Goal: Task Accomplishment & Management: Use online tool/utility

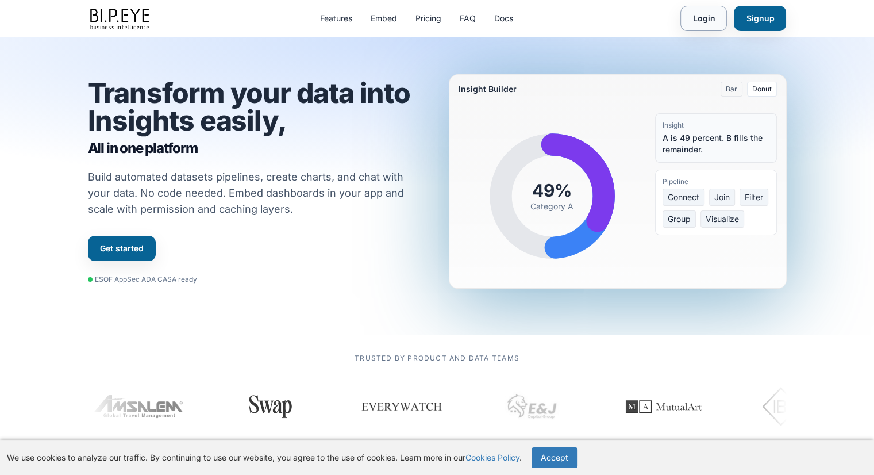
click at [709, 19] on link "Login" at bounding box center [703, 18] width 47 height 25
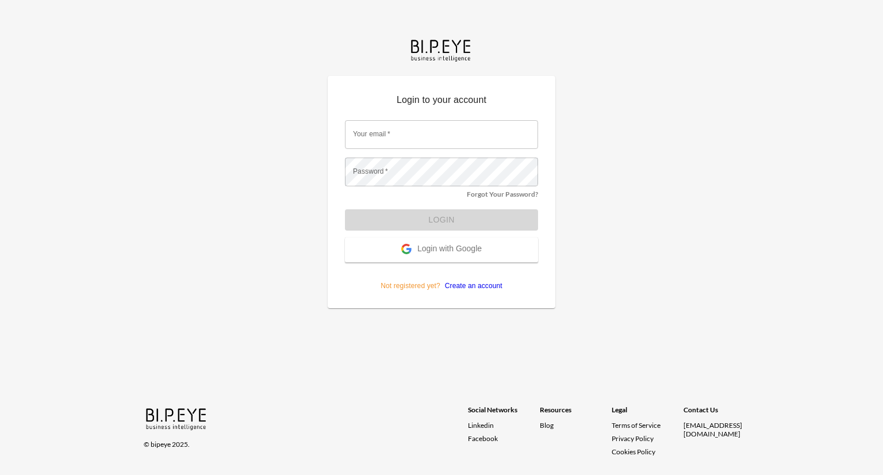
click at [462, 244] on span "Login with Google" at bounding box center [449, 249] width 64 height 11
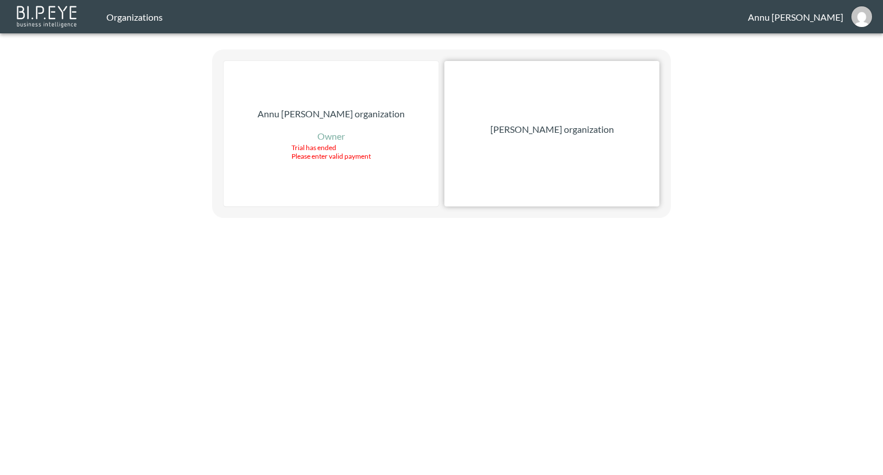
click at [524, 125] on p "Nadia Senft organization" at bounding box center [552, 129] width 124 height 14
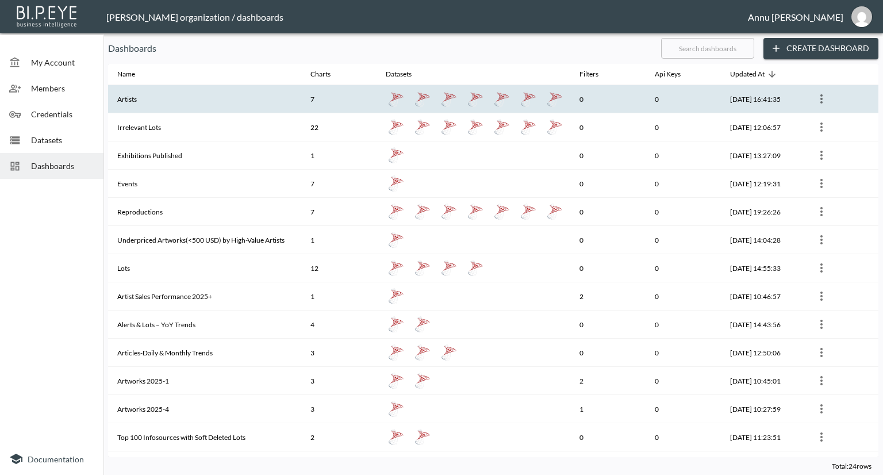
click at [326, 103] on th "7" at bounding box center [338, 99] width 75 height 28
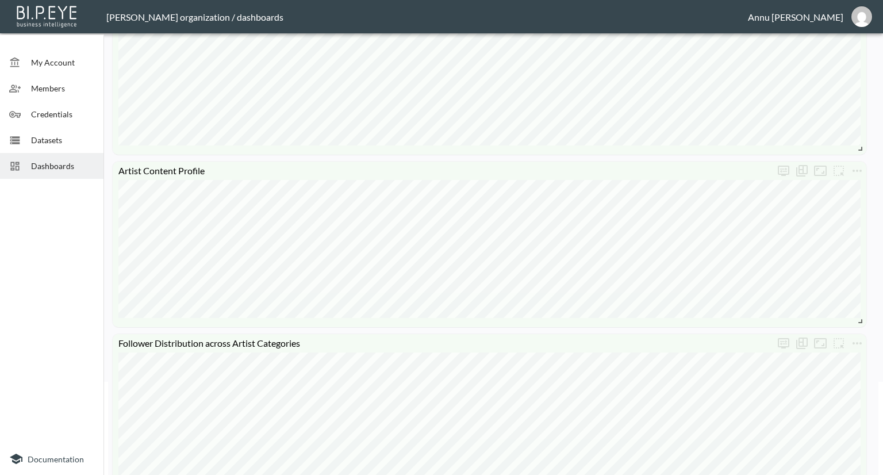
scroll to position [140, 0]
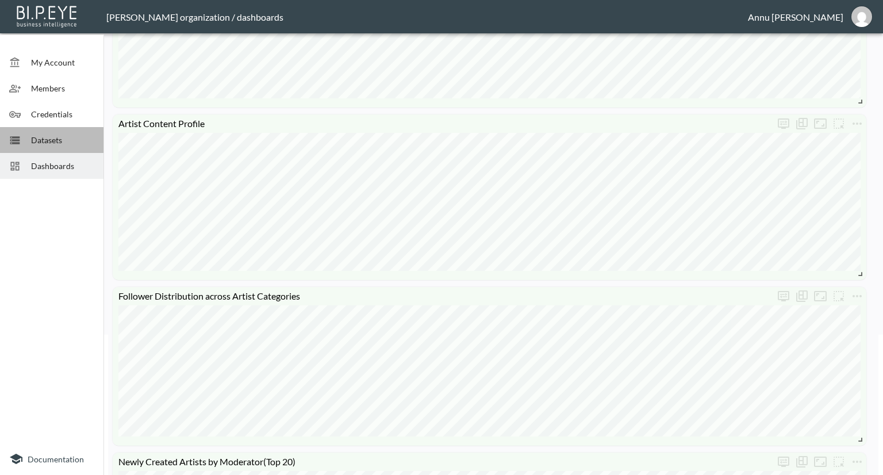
click at [46, 134] on span "Datasets" at bounding box center [62, 140] width 63 height 12
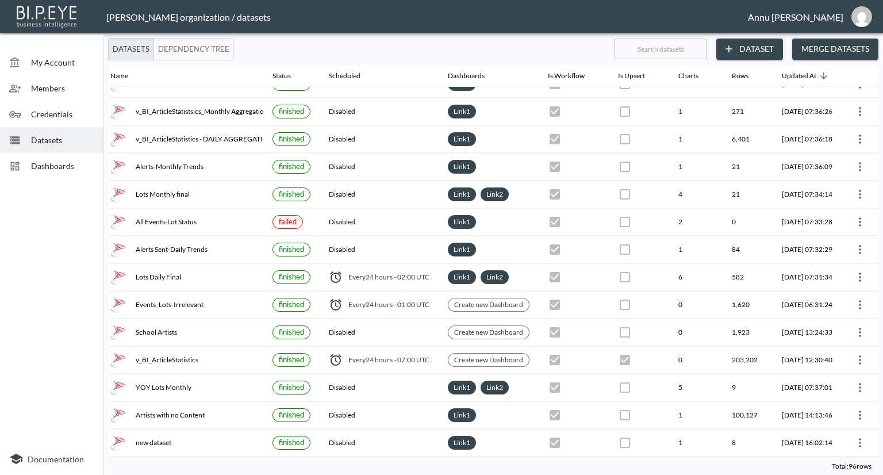
scroll to position [0, 67]
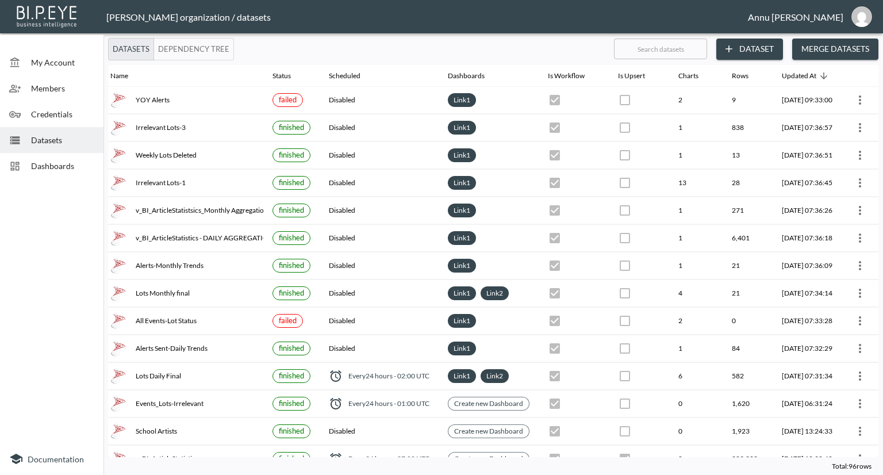
click at [67, 160] on span "Dashboards" at bounding box center [62, 166] width 63 height 12
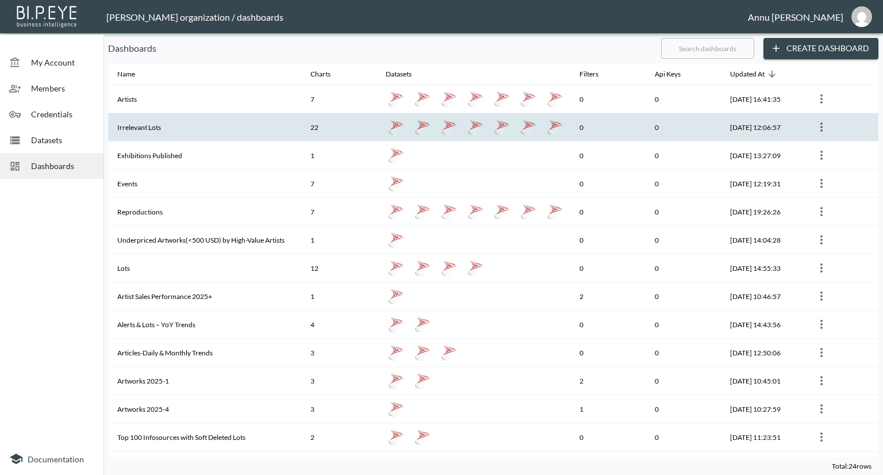
click at [140, 125] on th "Irrelevant Lots" at bounding box center [204, 127] width 193 height 28
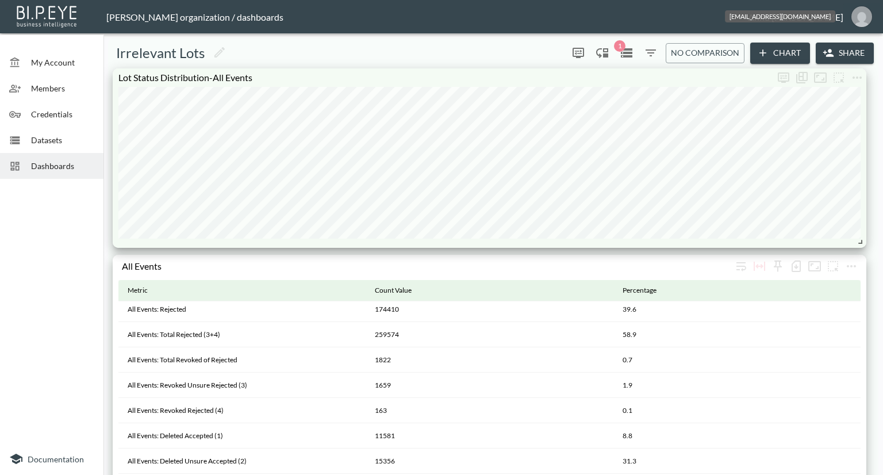
click at [858, 17] on img "annu@mutualart.com" at bounding box center [861, 16] width 21 height 21
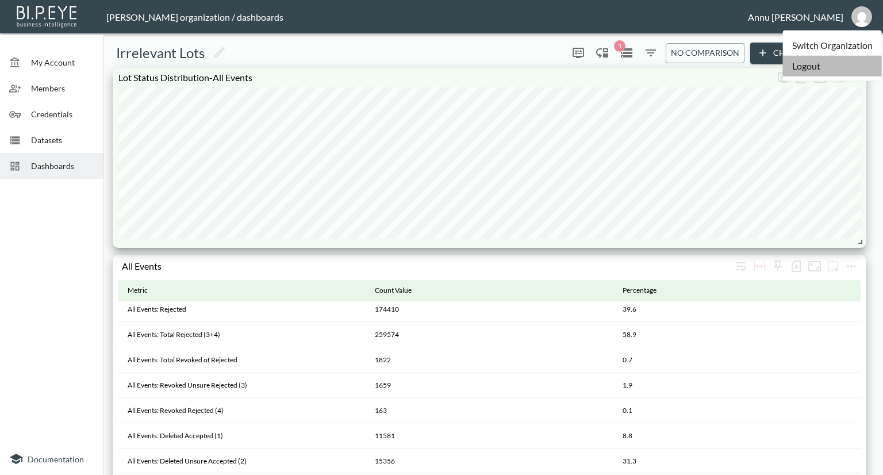
click at [805, 64] on li "Logout" at bounding box center [832, 66] width 99 height 21
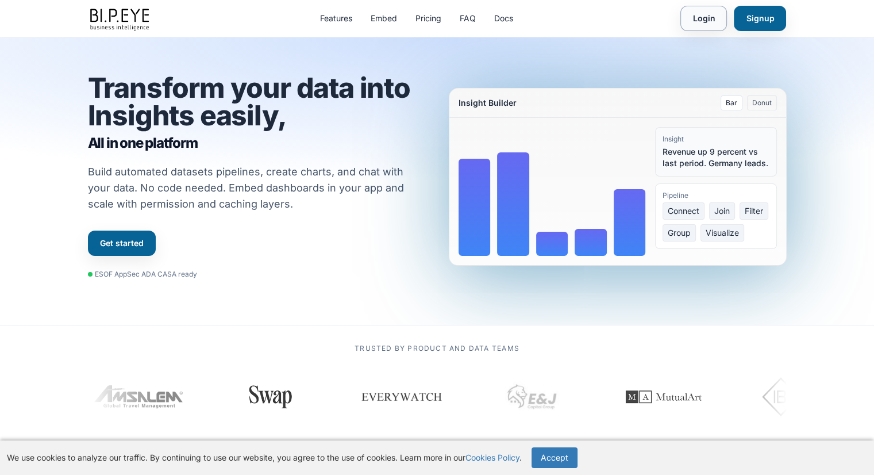
click at [708, 22] on link "Login" at bounding box center [703, 18] width 47 height 25
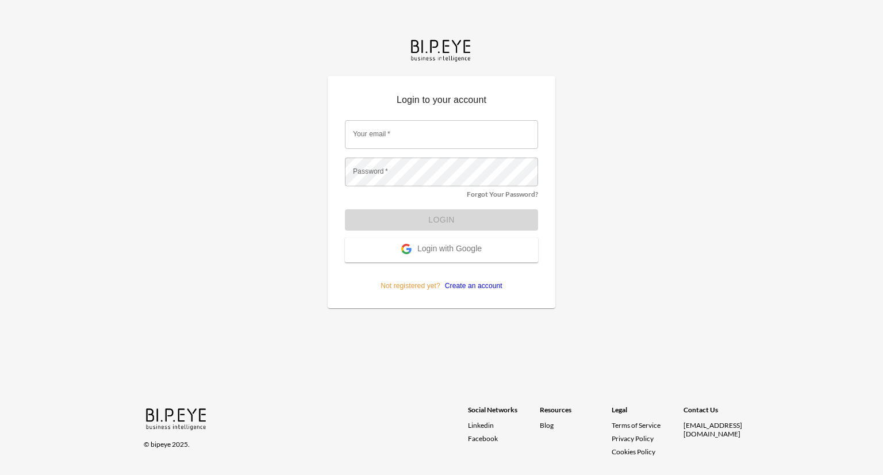
click at [451, 241] on button "Login with Google" at bounding box center [441, 249] width 193 height 25
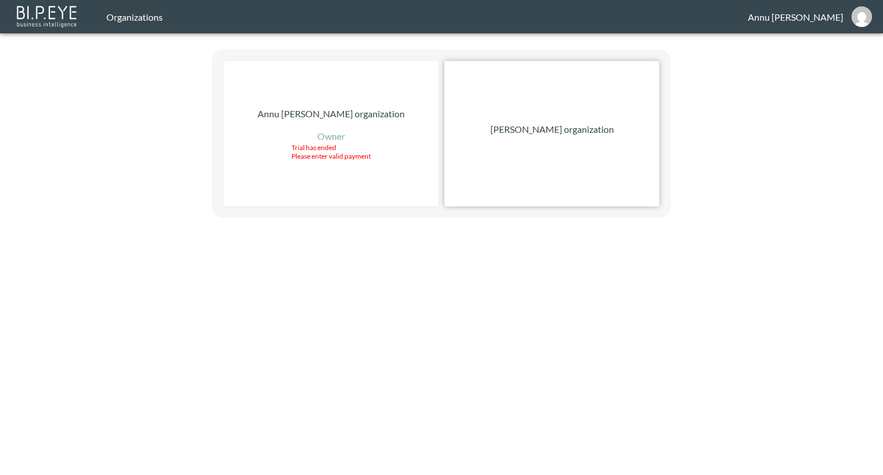
click at [508, 129] on p "[PERSON_NAME] organization" at bounding box center [552, 129] width 124 height 14
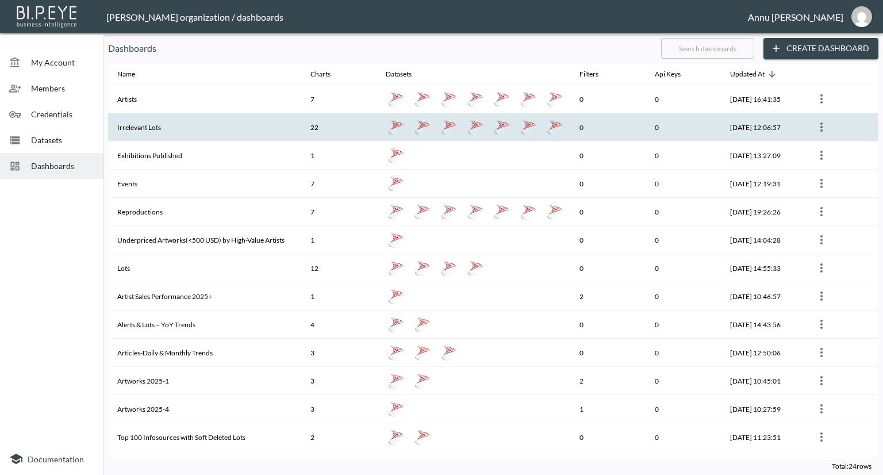
click at [137, 126] on th "Irrelevant Lots" at bounding box center [204, 127] width 193 height 28
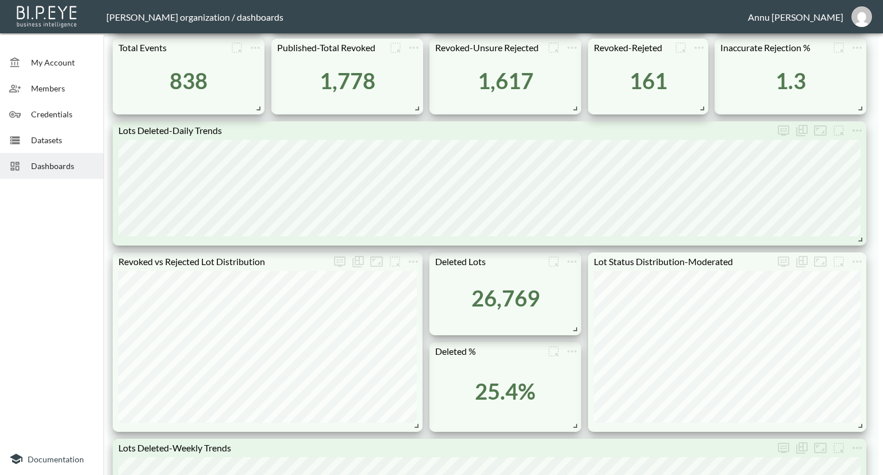
scroll to position [575, 0]
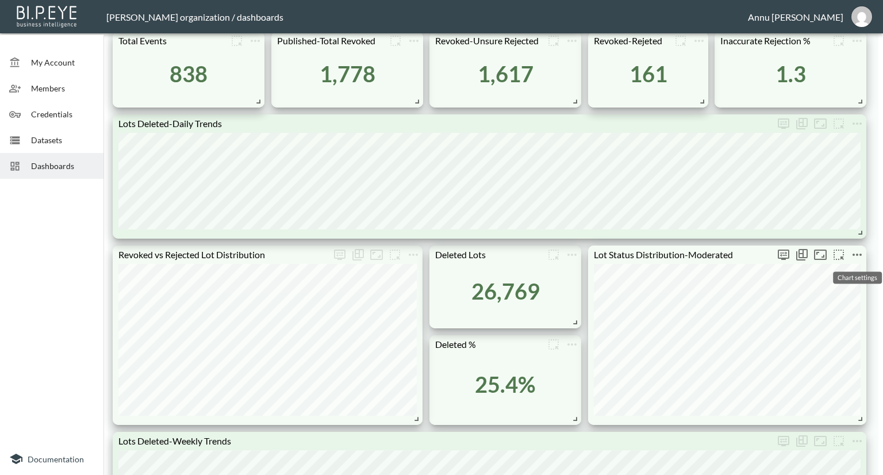
click at [856, 256] on icon "more" at bounding box center [857, 255] width 14 height 14
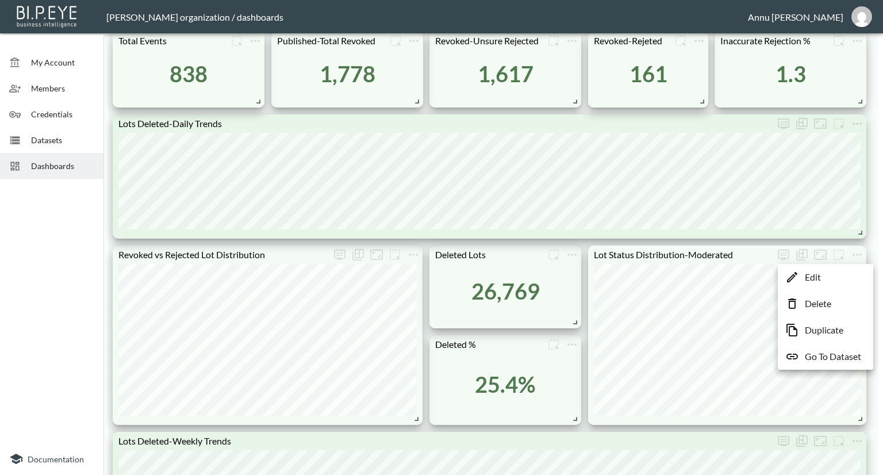
click at [823, 359] on p "Go To Dataset" at bounding box center [833, 356] width 56 height 14
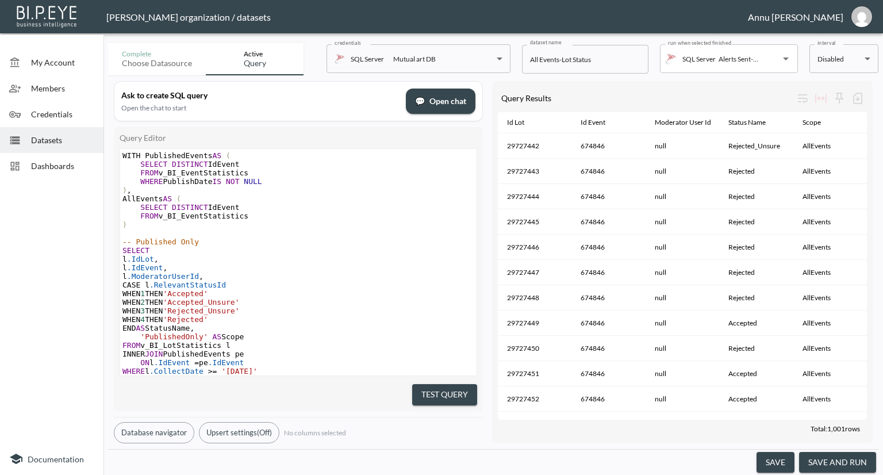
click at [851, 463] on button "save and run" at bounding box center [837, 462] width 77 height 21
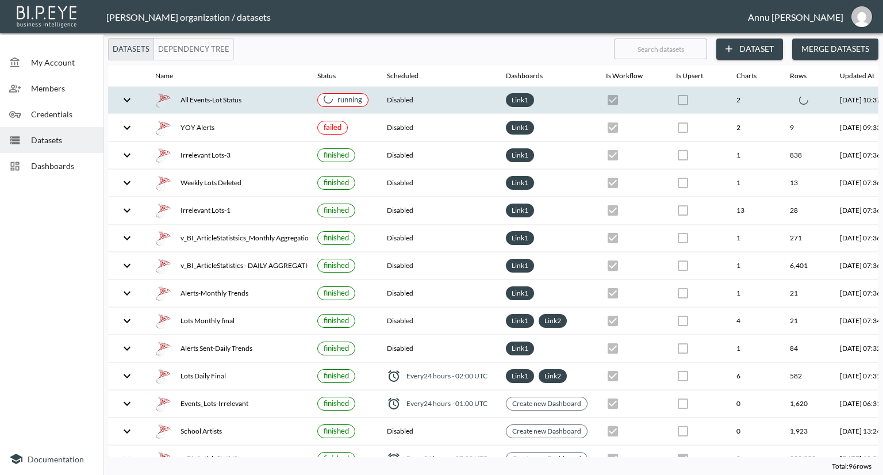
click at [122, 99] on icon "expand row" at bounding box center [127, 100] width 14 height 14
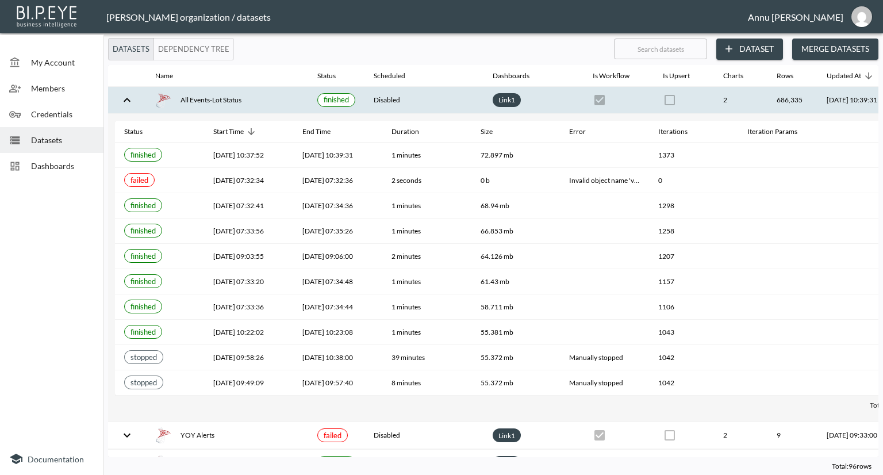
click at [61, 162] on span "Dashboards" at bounding box center [62, 166] width 63 height 12
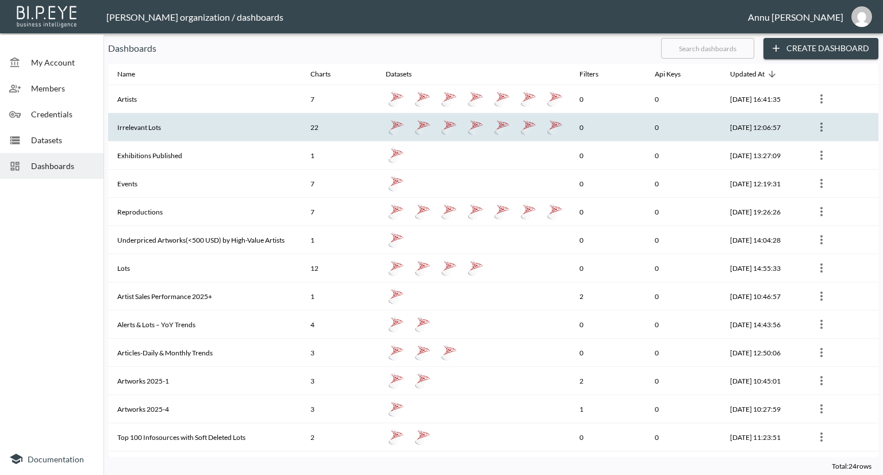
click at [134, 129] on th "Irrelevant Lots" at bounding box center [204, 127] width 193 height 28
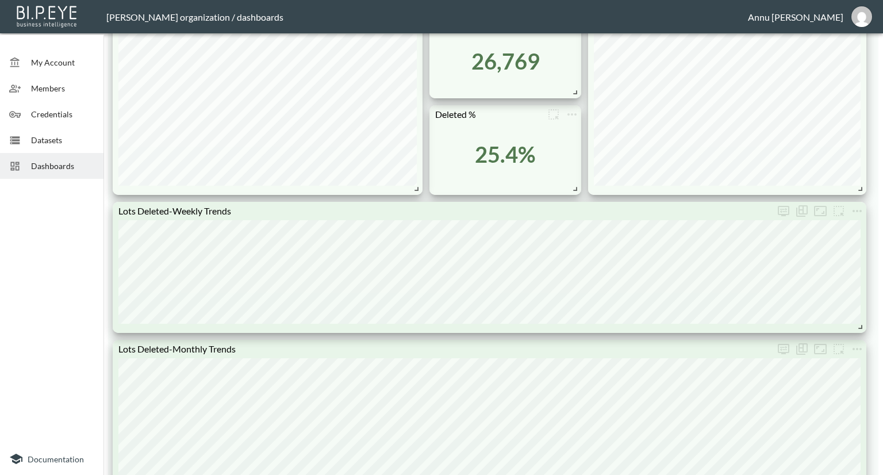
scroll to position [460, 0]
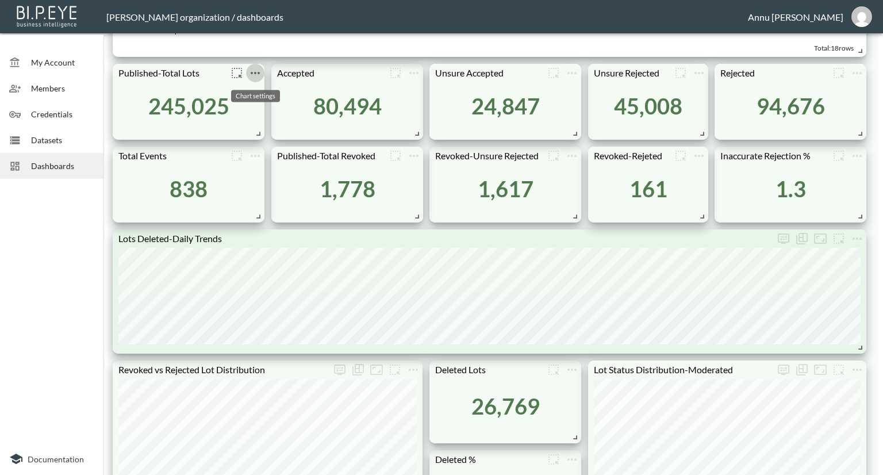
click at [257, 74] on icon "more" at bounding box center [255, 73] width 14 height 14
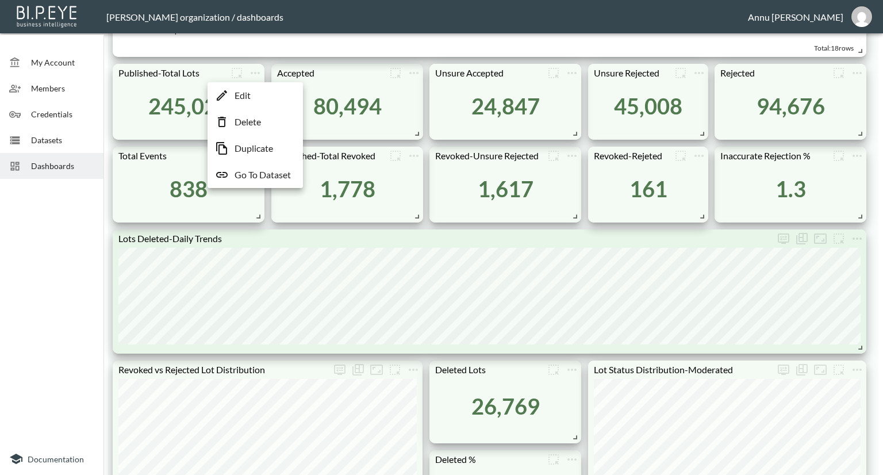
click at [267, 175] on p "Go To Dataset" at bounding box center [262, 175] width 56 height 14
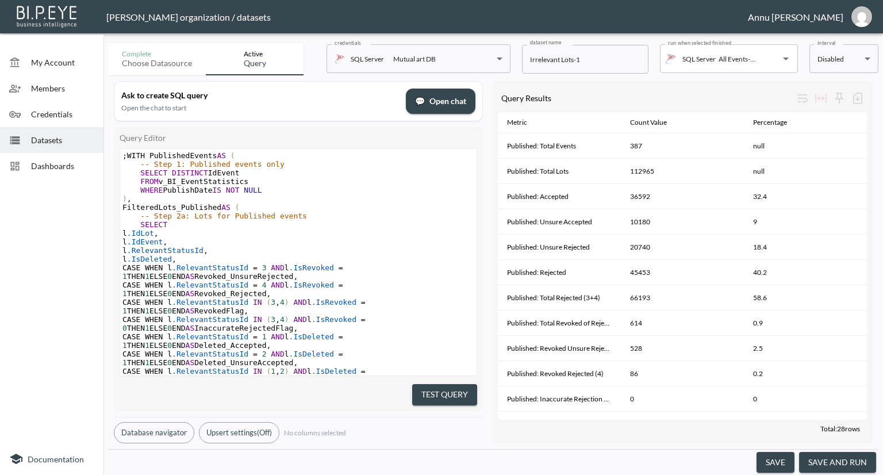
click at [840, 456] on button "save and run" at bounding box center [837, 462] width 77 height 21
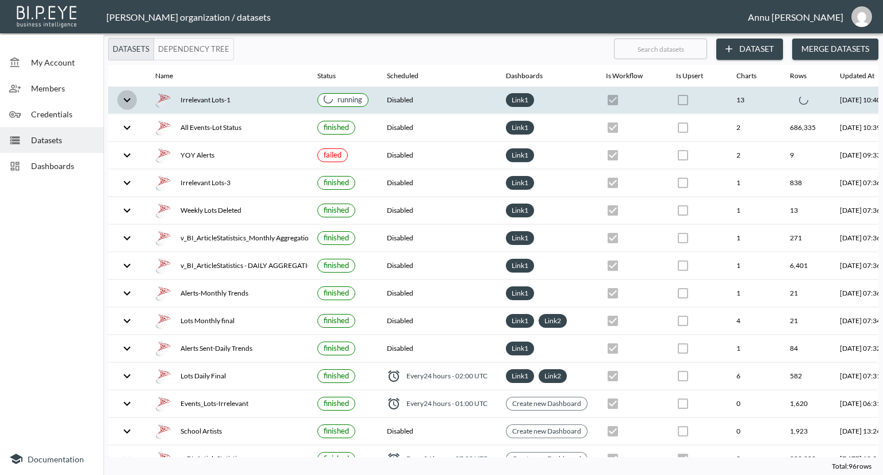
click at [126, 101] on icon "expand row" at bounding box center [127, 100] width 7 height 4
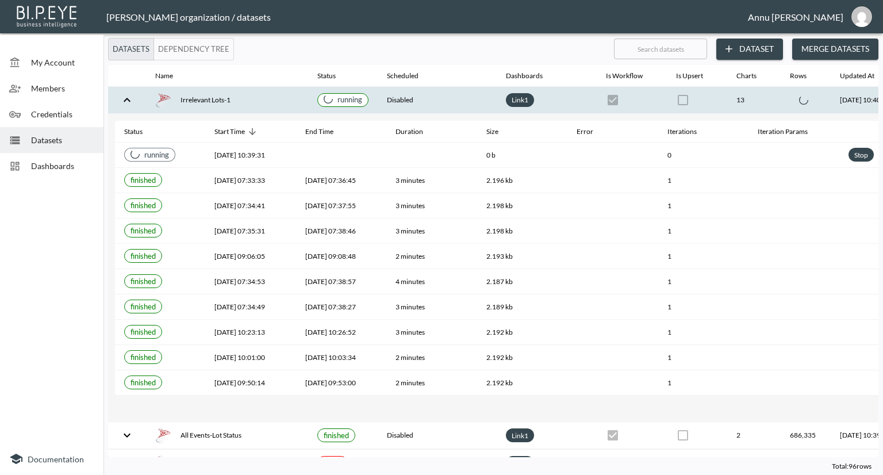
scroll to position [0, 80]
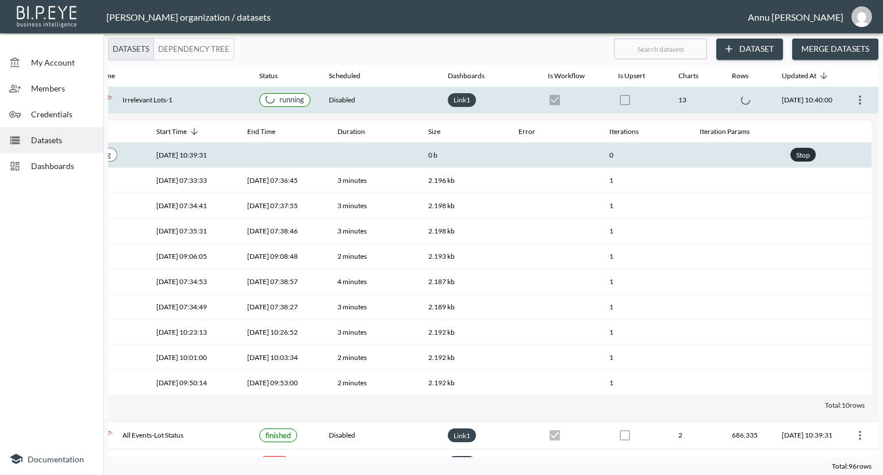
click at [802, 153] on div "Stop" at bounding box center [803, 155] width 18 height 14
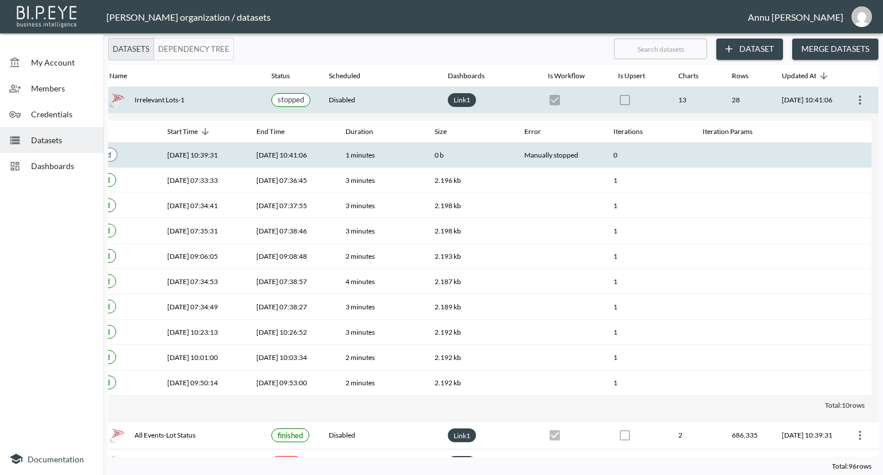
scroll to position [0, 67]
click at [66, 162] on span "Dashboards" at bounding box center [62, 166] width 63 height 12
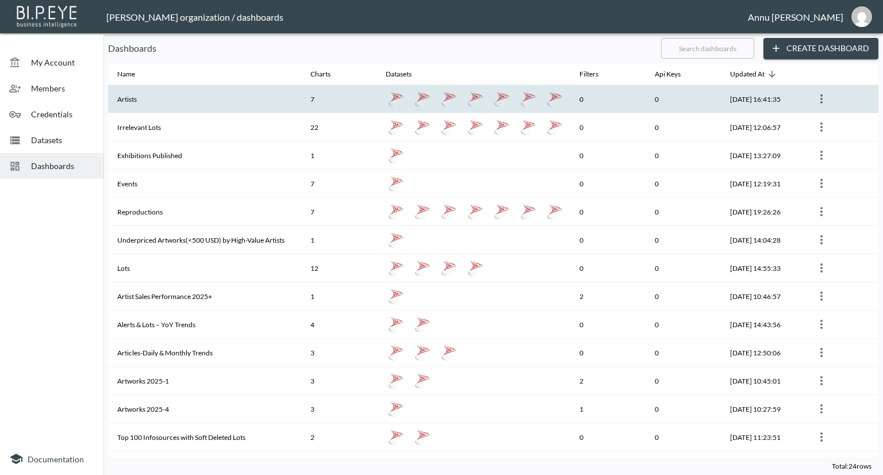
click at [156, 102] on th "Artists" at bounding box center [204, 99] width 193 height 28
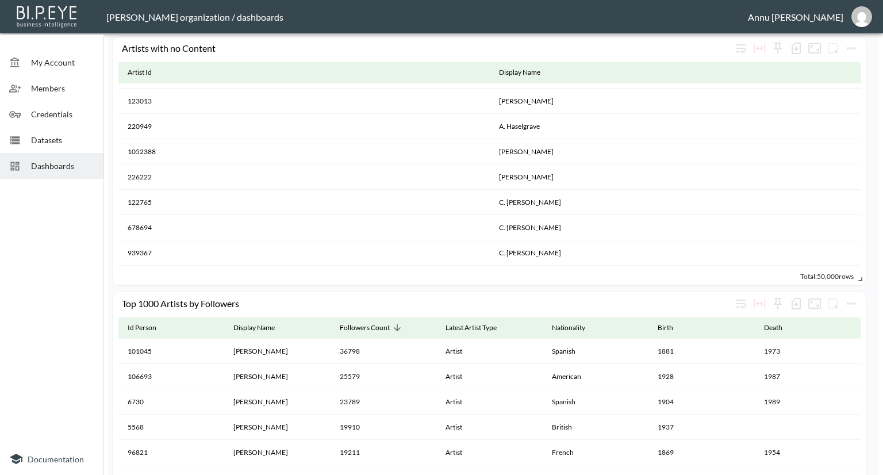
scroll to position [492, 0]
click at [60, 139] on span "Datasets" at bounding box center [62, 140] width 63 height 12
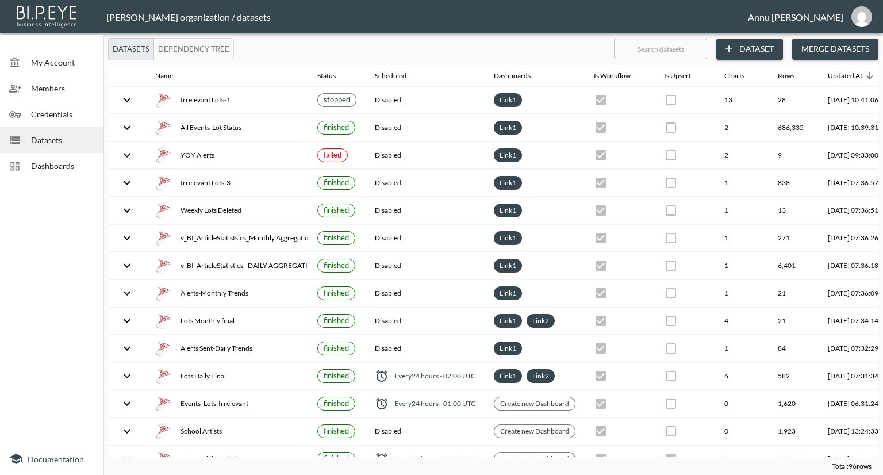
scroll to position [0, 67]
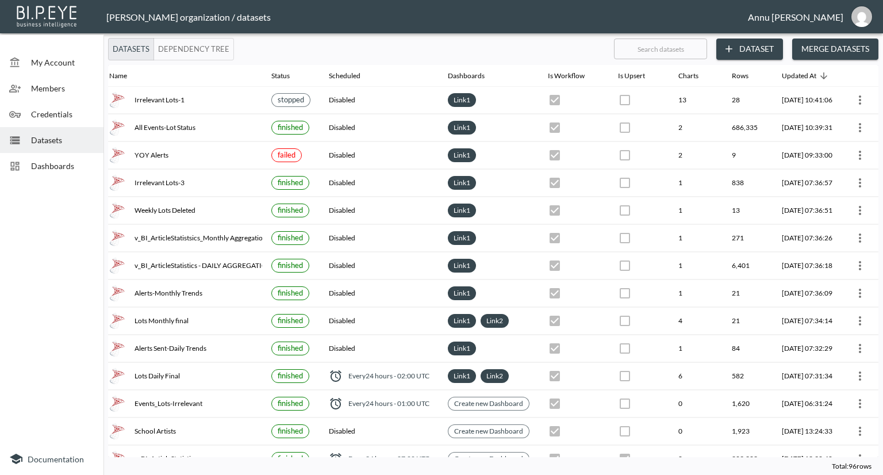
click at [91, 157] on div "Dashboards" at bounding box center [51, 166] width 103 height 26
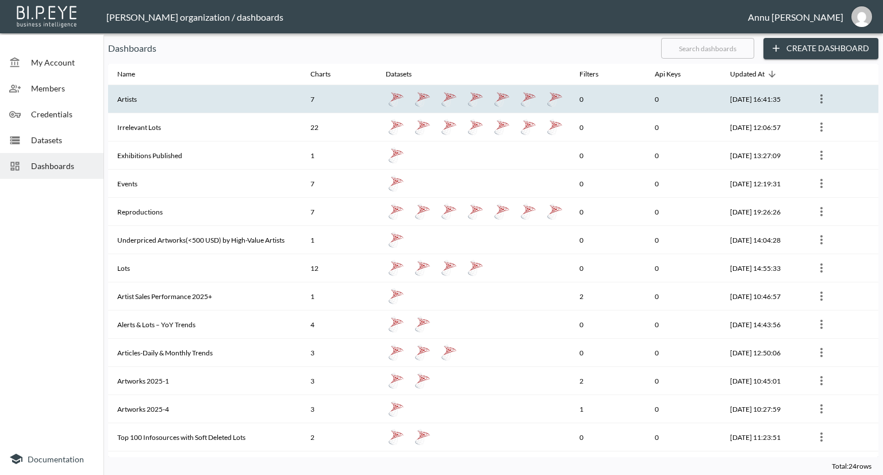
click at [287, 103] on th "Artists" at bounding box center [204, 99] width 193 height 28
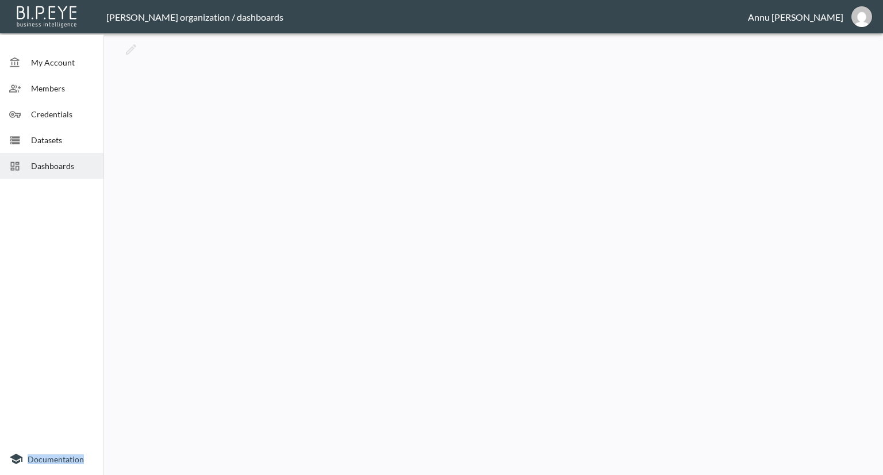
click at [287, 103] on div at bounding box center [493, 254] width 770 height 432
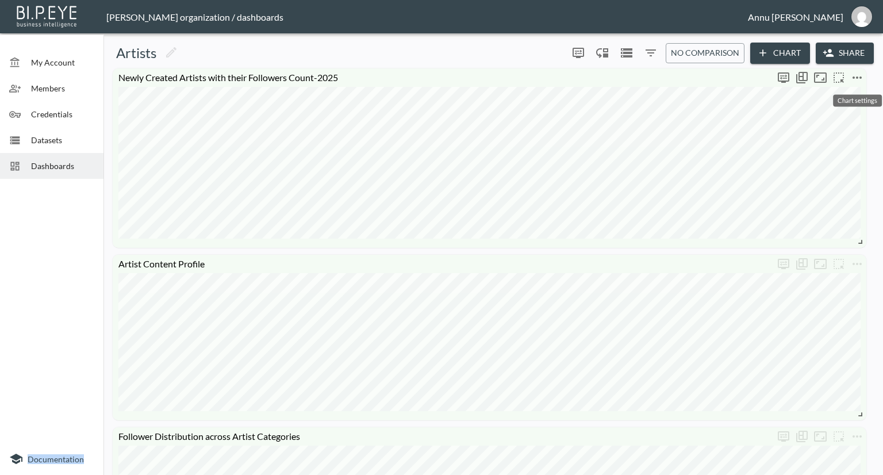
click at [857, 71] on icon "more" at bounding box center [857, 78] width 14 height 14
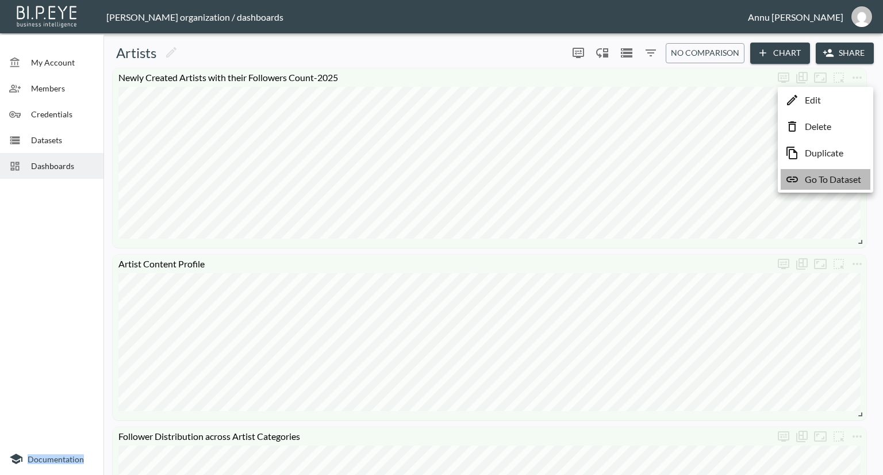
click at [833, 176] on p "Go To Dataset" at bounding box center [833, 179] width 56 height 14
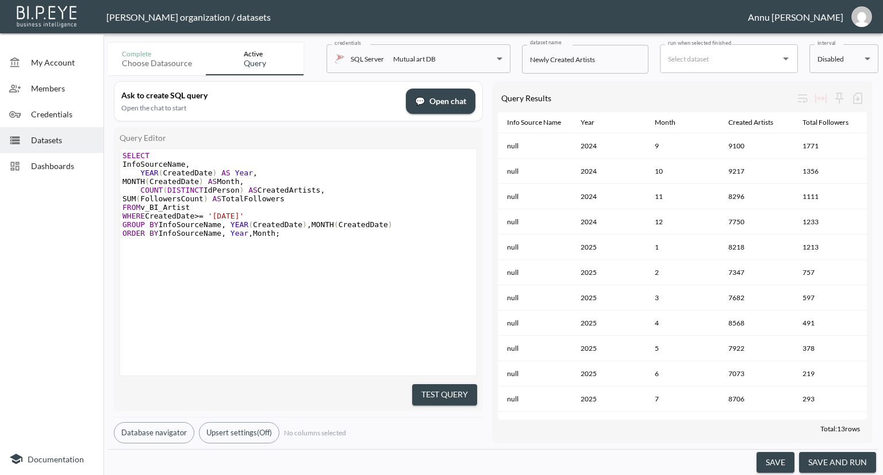
click at [49, 167] on span "Dashboards" at bounding box center [62, 166] width 63 height 12
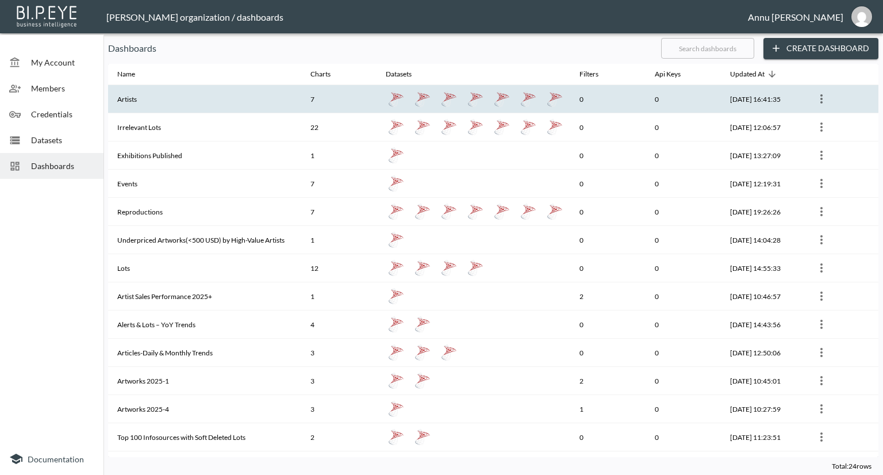
click at [142, 103] on th "Artists" at bounding box center [204, 99] width 193 height 28
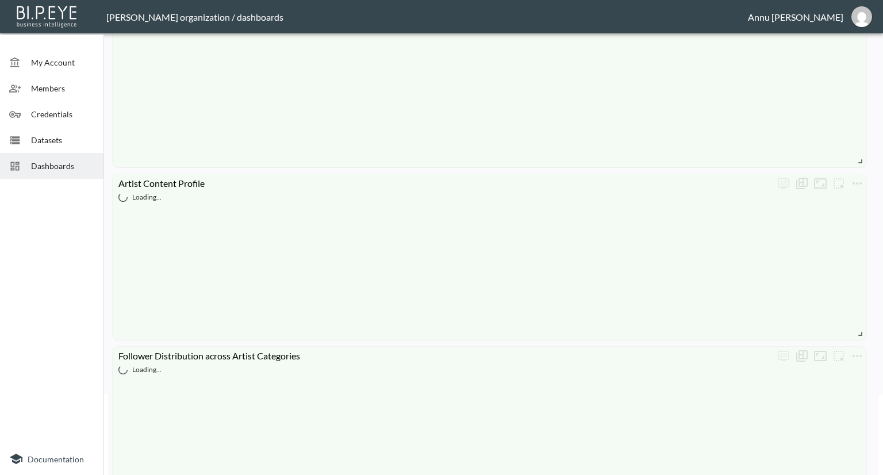
scroll to position [115, 0]
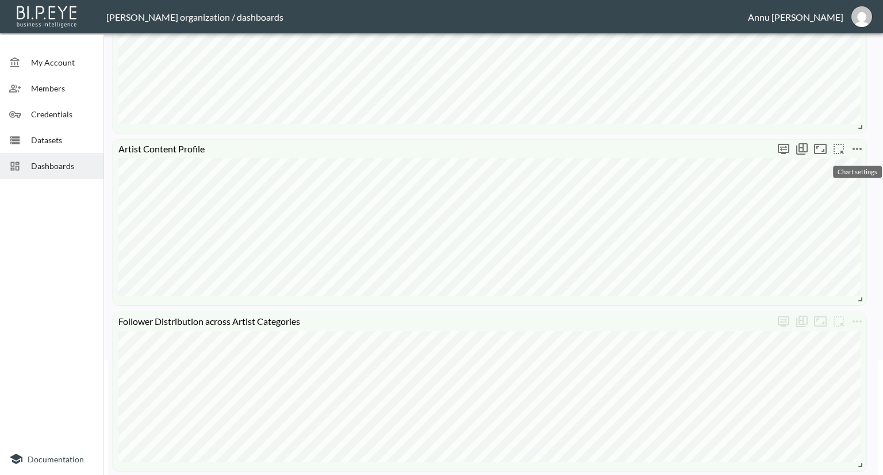
click at [856, 149] on icon "more" at bounding box center [856, 149] width 9 height 2
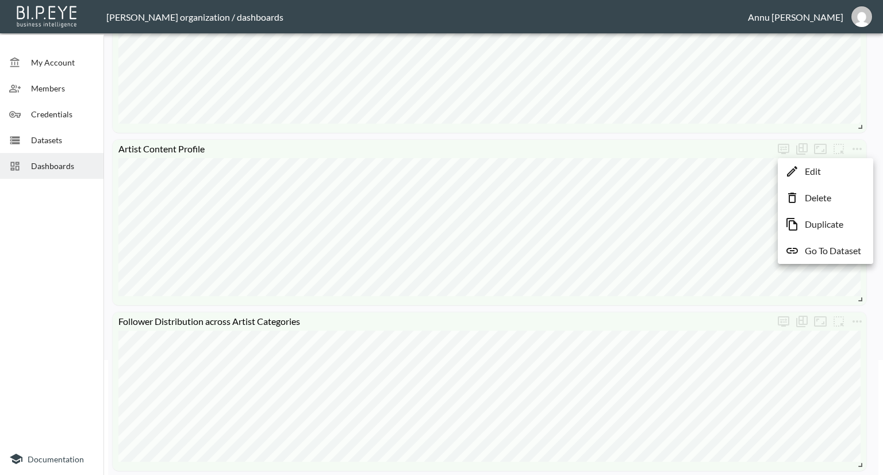
click at [828, 257] on li "Go To Dataset" at bounding box center [826, 250] width 90 height 21
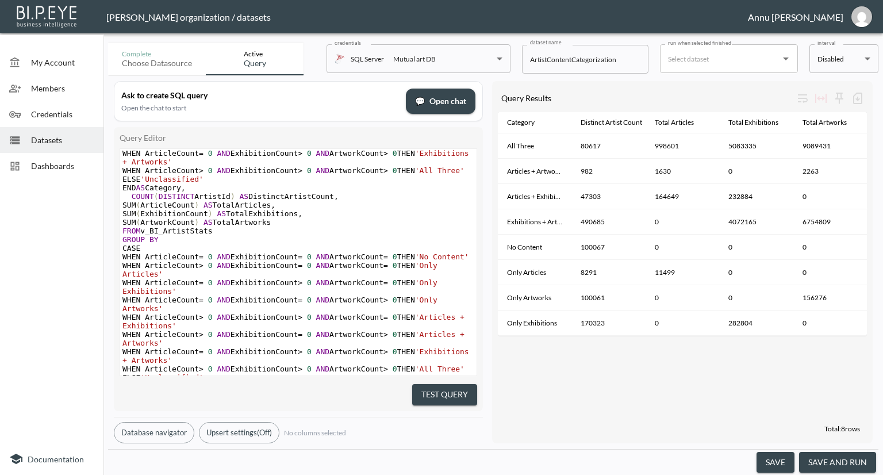
scroll to position [115, 0]
click at [69, 136] on span "Datasets" at bounding box center [62, 140] width 63 height 12
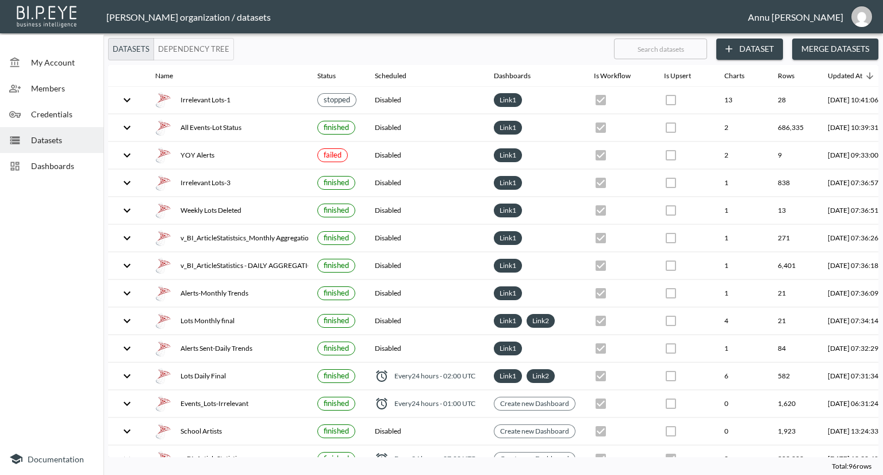
click at [747, 45] on button "Dataset" at bounding box center [749, 49] width 67 height 21
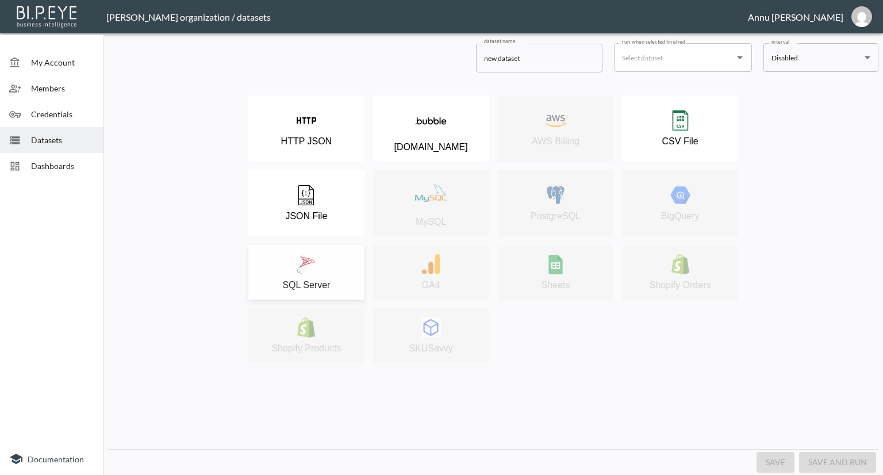
click at [334, 256] on div "SQL Server" at bounding box center [306, 272] width 105 height 36
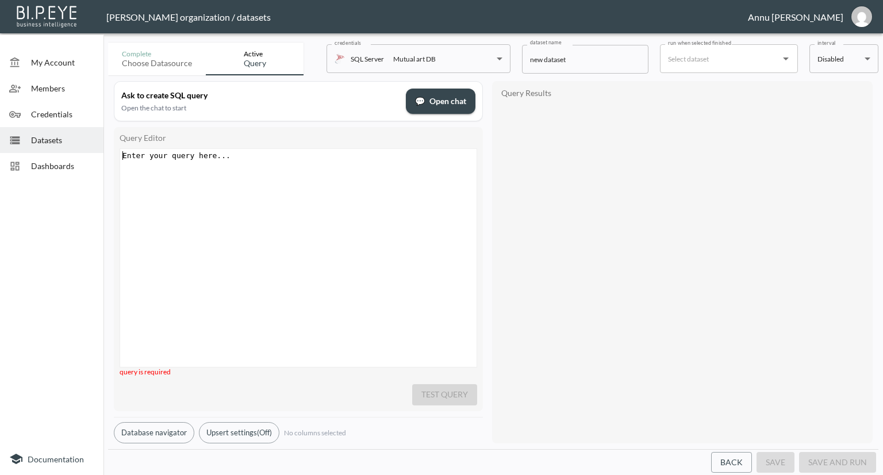
click at [266, 155] on pre "​" at bounding box center [299, 155] width 359 height 9
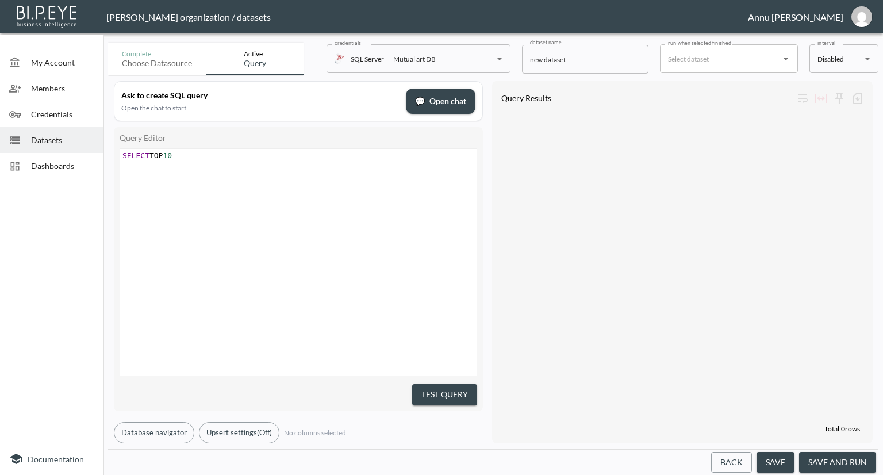
scroll to position [0, 53]
type textarea "SELECT TOP 10* FROM v_a"
type textarea "BI_ArtistStats"
click at [472, 384] on button "Test Query" at bounding box center [444, 394] width 65 height 21
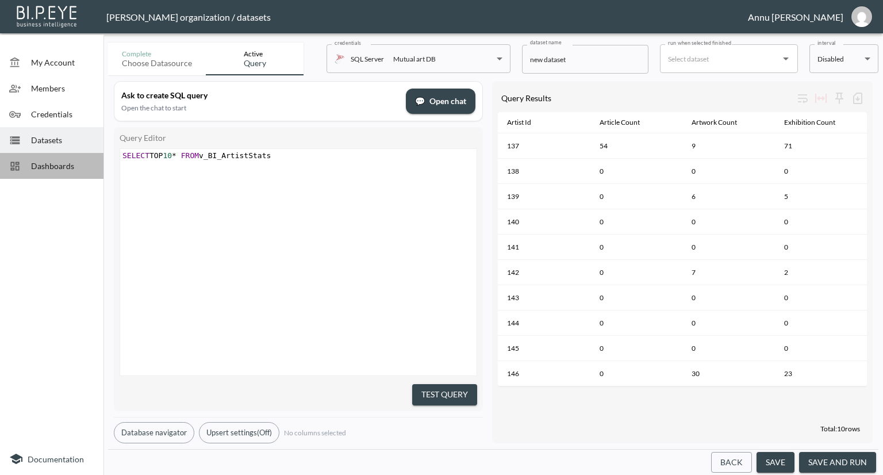
click at [67, 167] on span "Dashboards" at bounding box center [62, 166] width 63 height 12
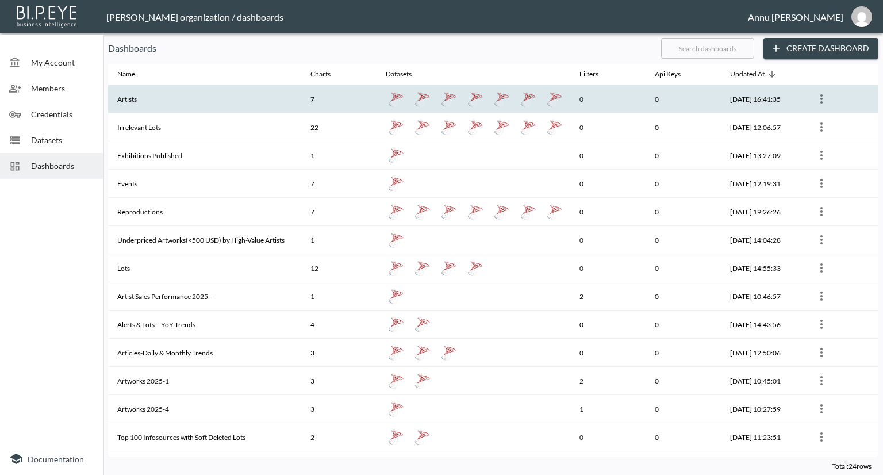
click at [186, 104] on th "Artists" at bounding box center [204, 99] width 193 height 28
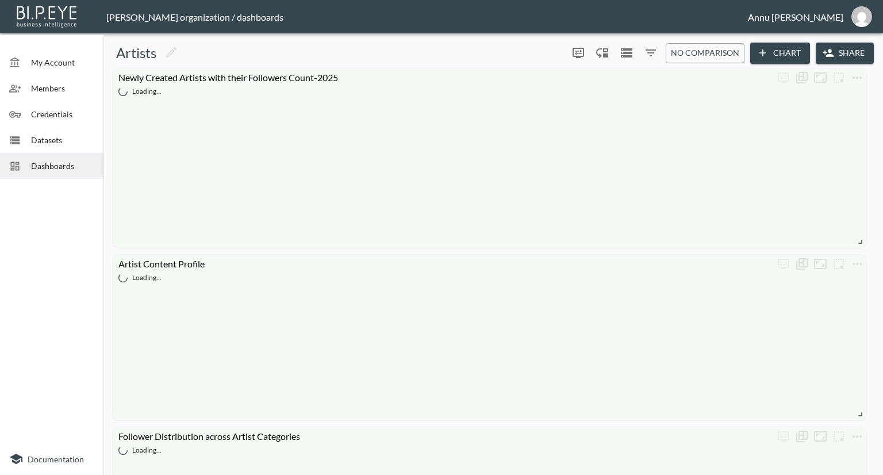
scroll to position [57, 0]
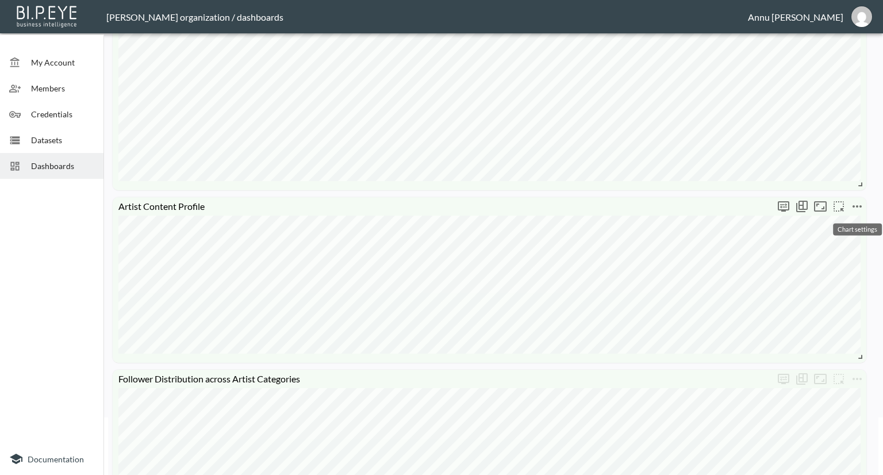
click at [856, 207] on icon "more" at bounding box center [857, 206] width 14 height 14
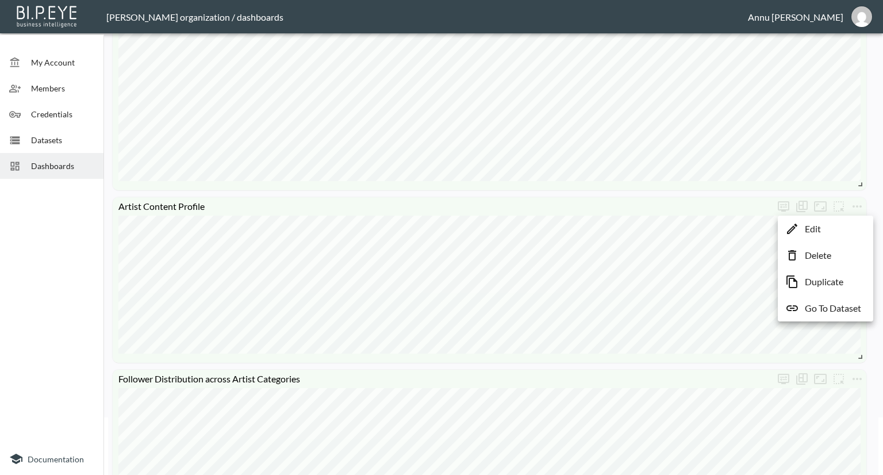
click at [841, 226] on li "Edit" at bounding box center [826, 228] width 90 height 21
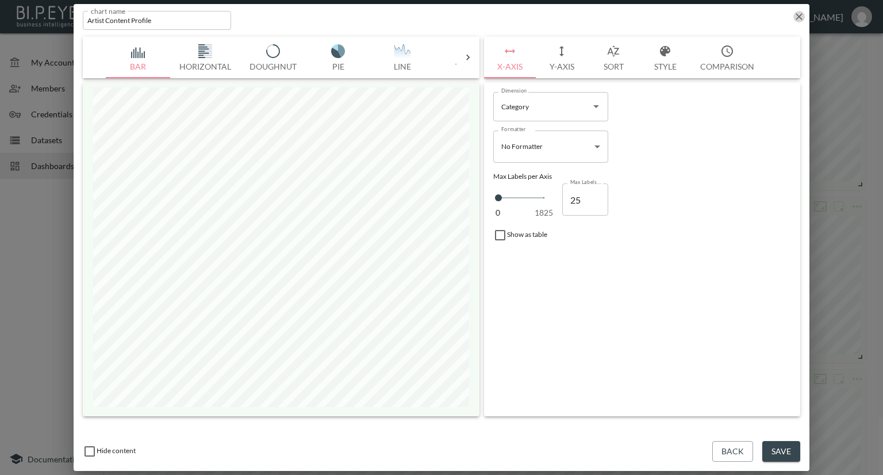
click at [802, 21] on icon "button" at bounding box center [798, 16] width 11 height 11
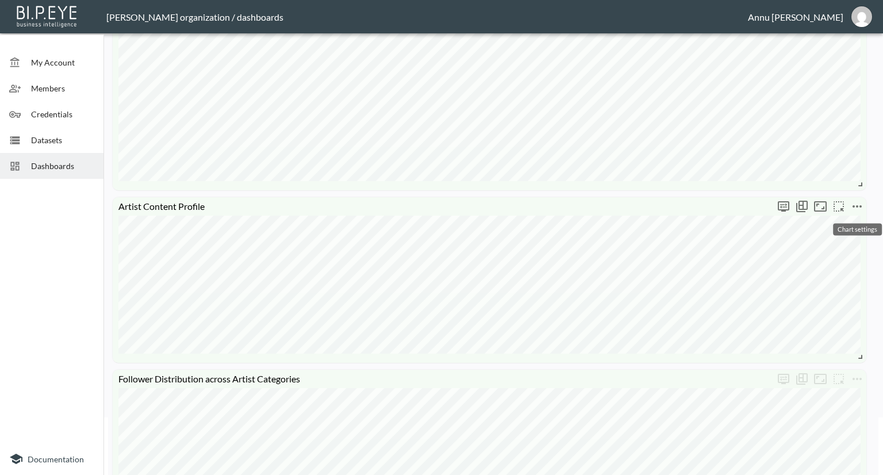
click at [853, 206] on icon "more" at bounding box center [856, 206] width 9 height 2
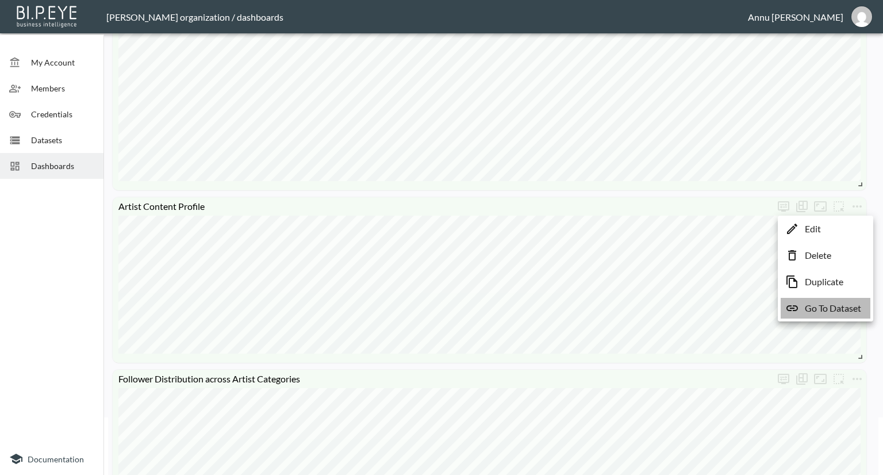
click at [822, 305] on p "Go To Dataset" at bounding box center [833, 308] width 56 height 14
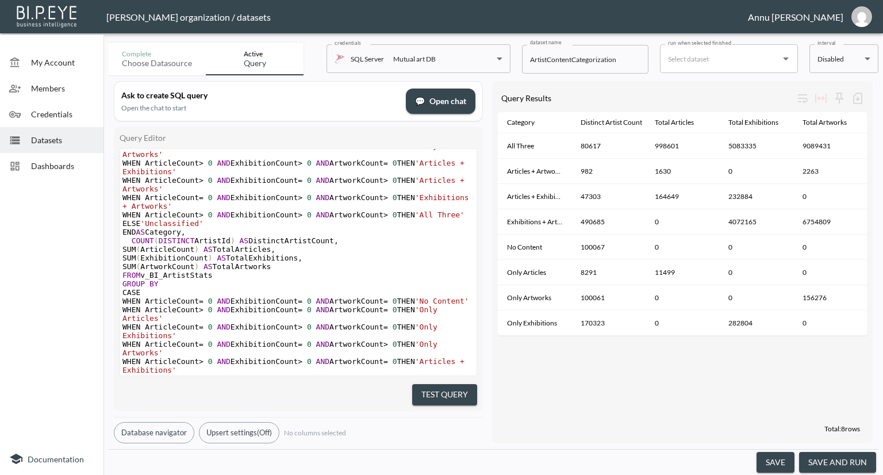
scroll to position [69, 0]
click at [52, 162] on span "Dashboards" at bounding box center [62, 166] width 63 height 12
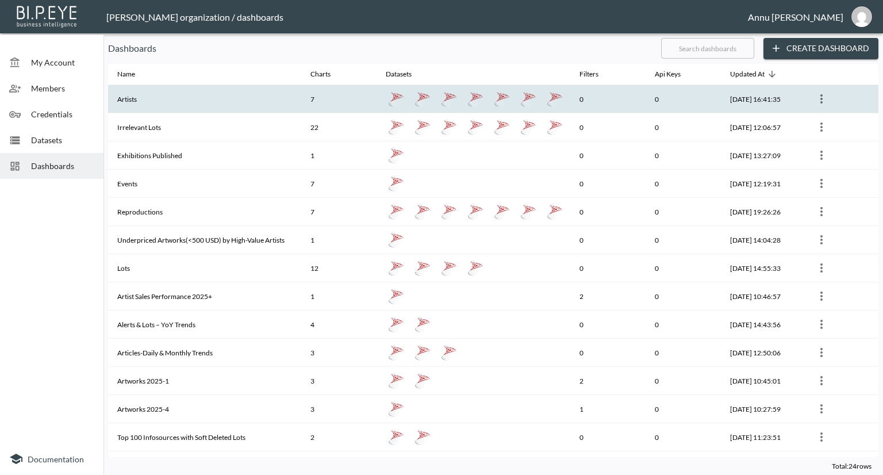
click at [147, 96] on th "Artists" at bounding box center [204, 99] width 193 height 28
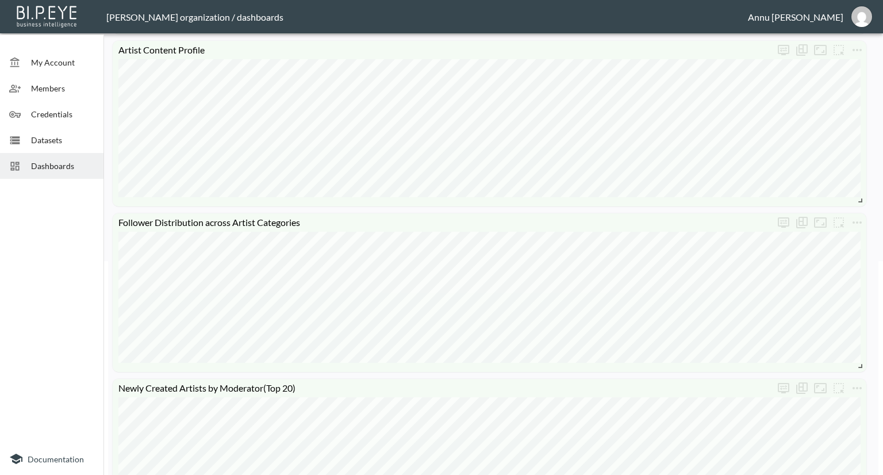
scroll to position [230, 0]
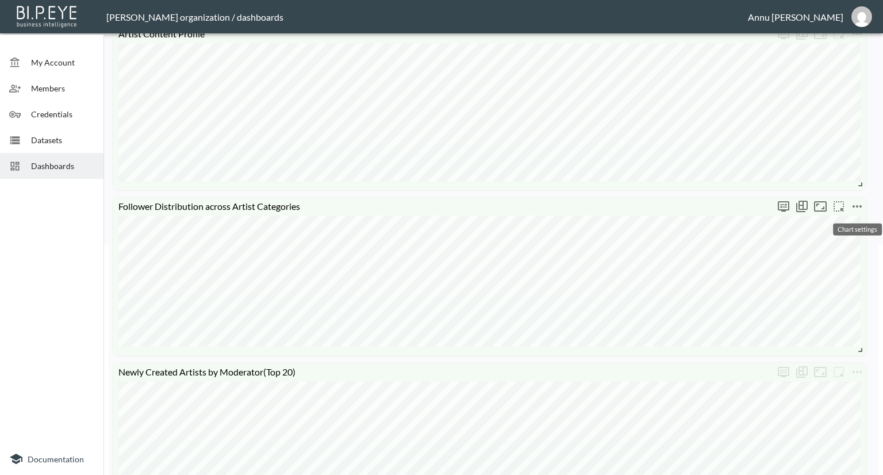
click at [855, 206] on icon "more" at bounding box center [857, 206] width 14 height 14
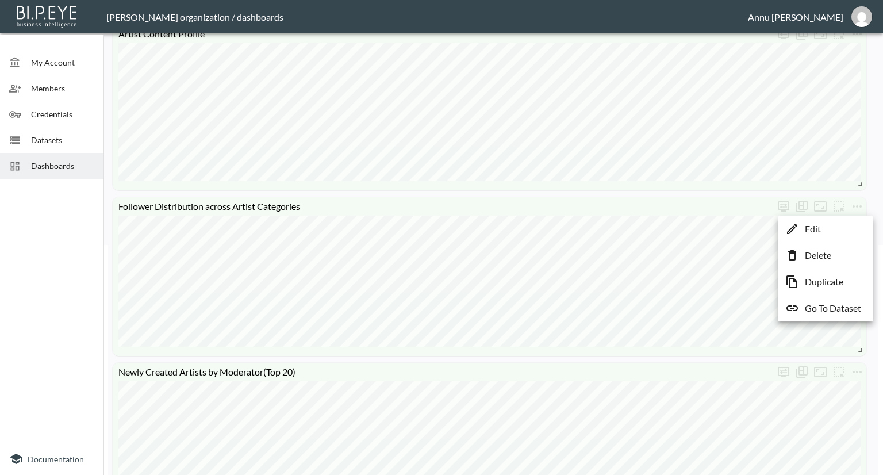
click at [840, 308] on p "Go To Dataset" at bounding box center [833, 308] width 56 height 14
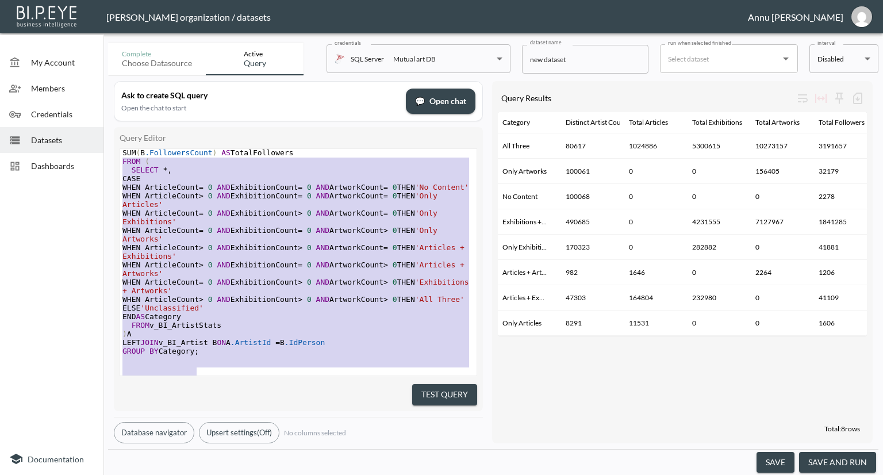
scroll to position [28, 0]
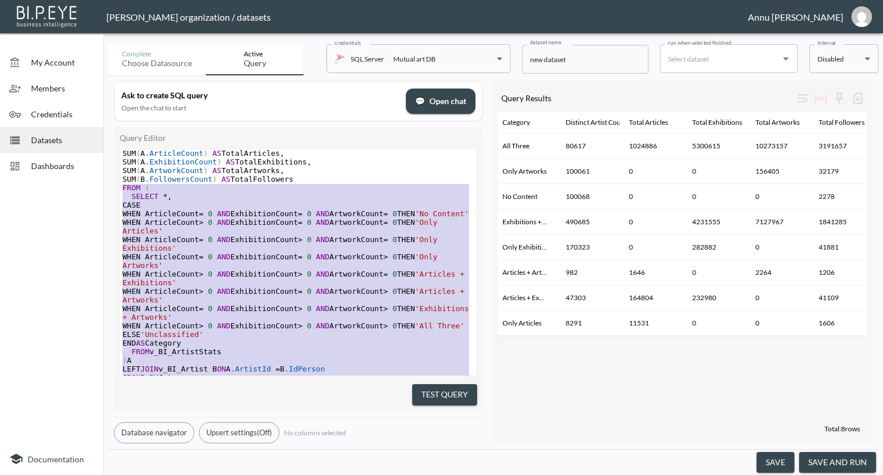
type textarea "SELECT Category, COUNT(DISTINCT A.ArtistId) AS DistinctArtistCount, SUM(A.Artic…"
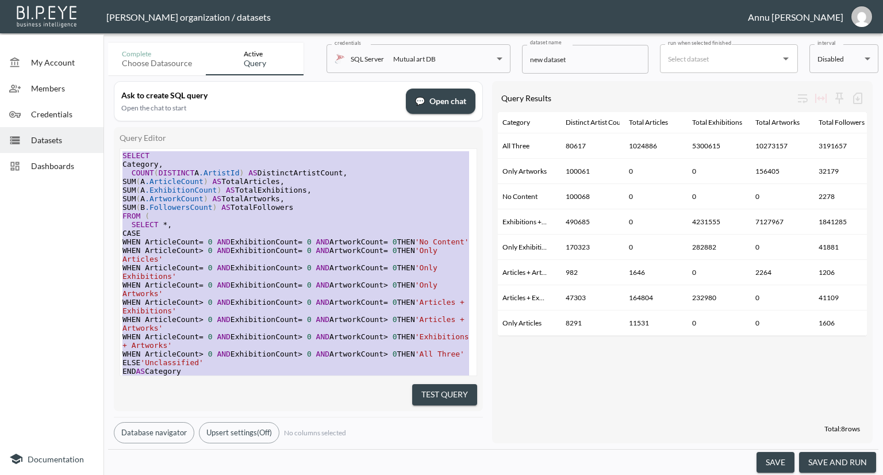
drag, startPoint x: 207, startPoint y: 364, endPoint x: 97, endPoint y: 149, distance: 242.4
click at [97, 149] on div "My Account Members Credentials Datasets Dashboards Documentation Complete Choos…" at bounding box center [441, 237] width 883 height 475
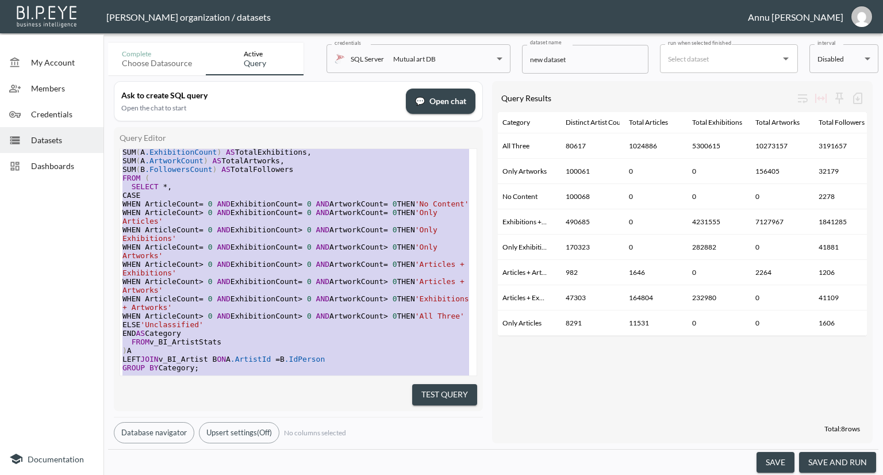
scroll to position [70, 0]
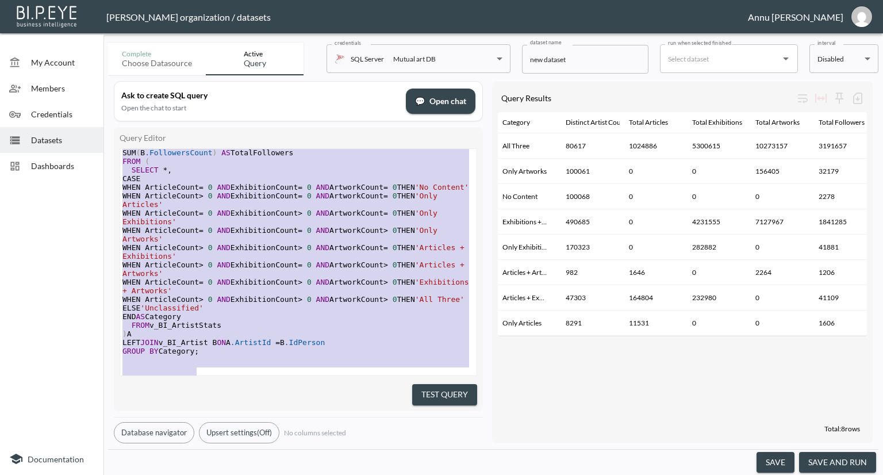
click at [218, 357] on div "x SELECT Category , COUNT ( DISTINCT A .ArtistId ) AS DistinctArtistCount , SUM…" at bounding box center [298, 225] width 356 height 263
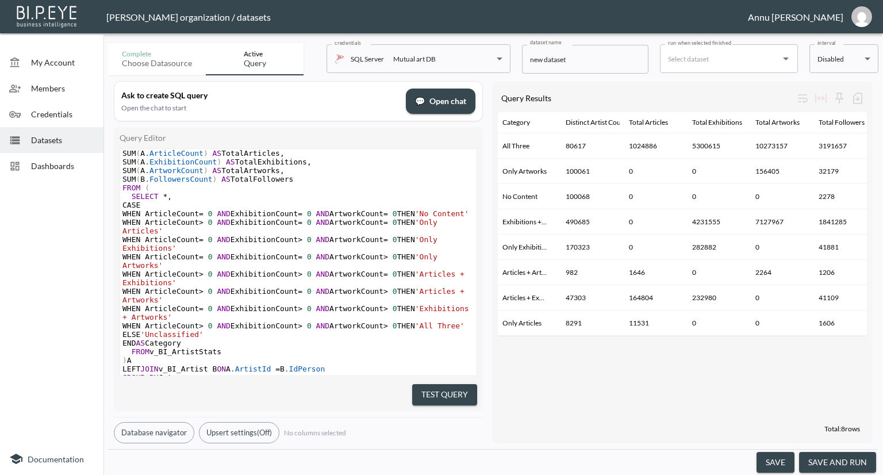
scroll to position [0, 0]
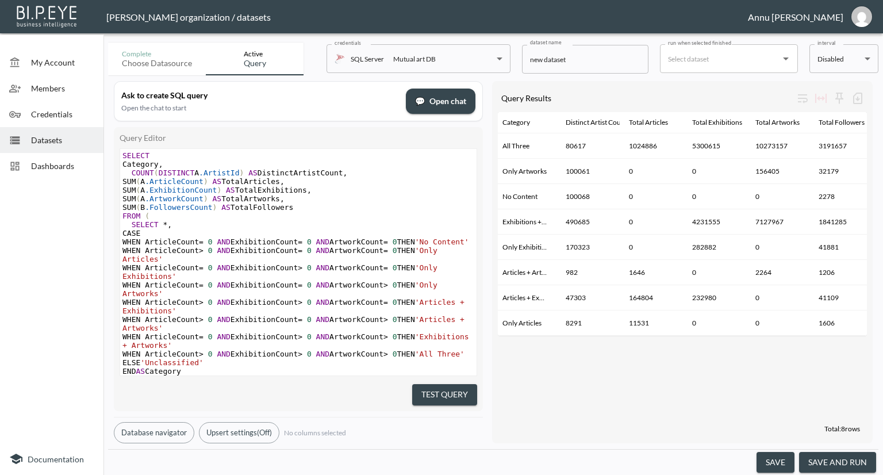
click at [61, 141] on span "Datasets" at bounding box center [62, 140] width 63 height 12
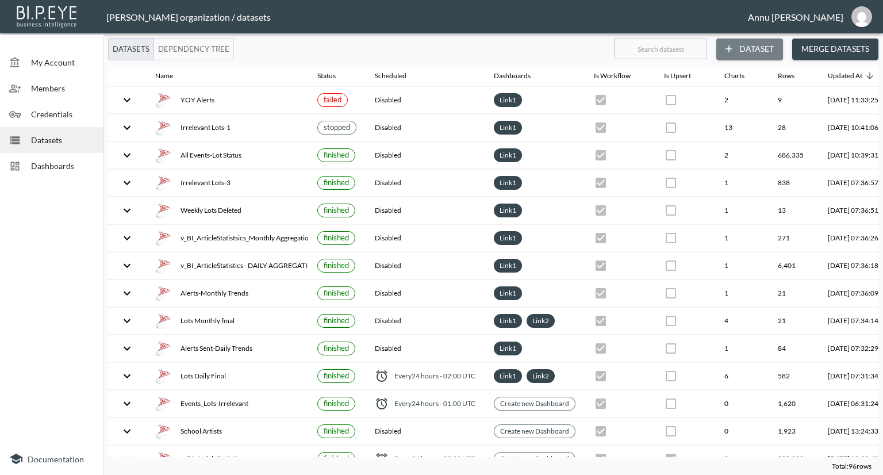
click at [736, 48] on button "Dataset" at bounding box center [749, 49] width 67 height 21
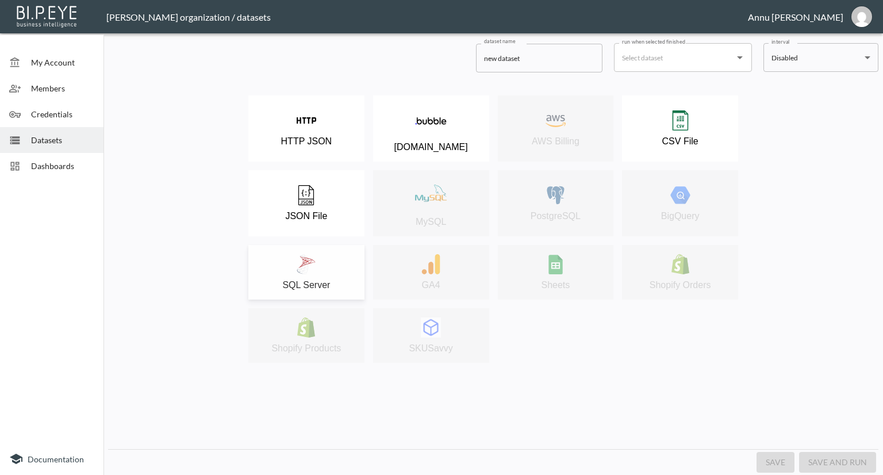
click at [317, 254] on div "SQL Server" at bounding box center [306, 272] width 105 height 36
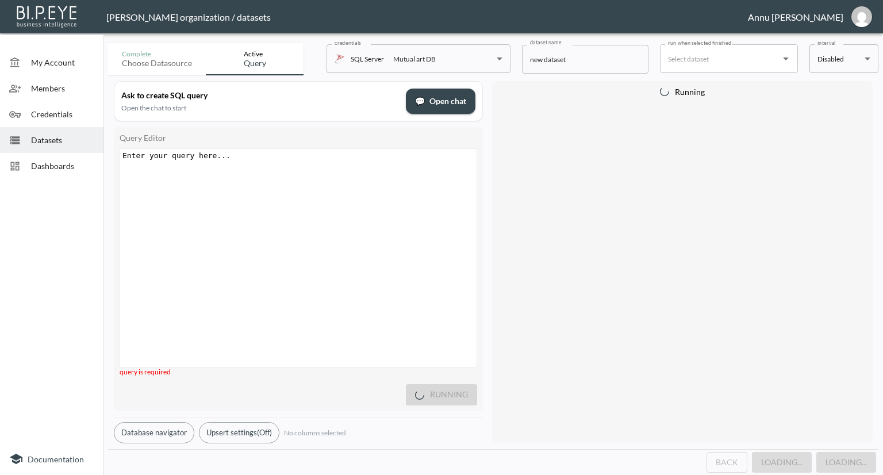
click at [305, 170] on div "Enter your query here... xxxxxxxxxx ​" at bounding box center [312, 272] width 385 height 247
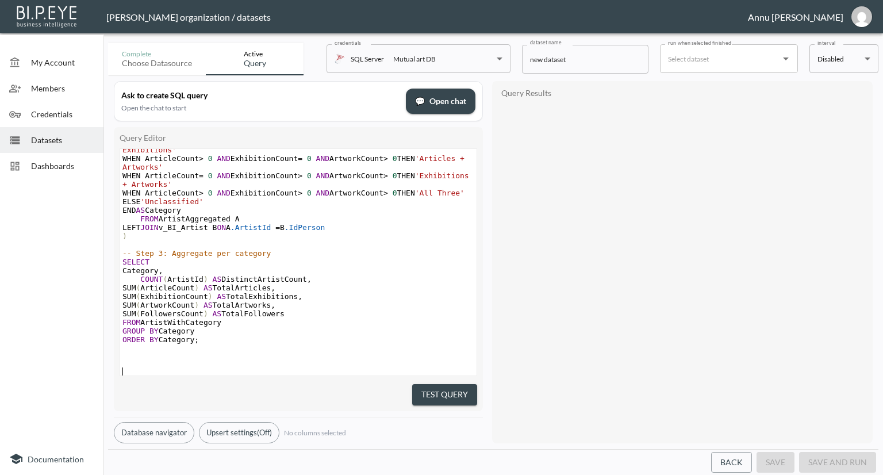
scroll to position [262, 0]
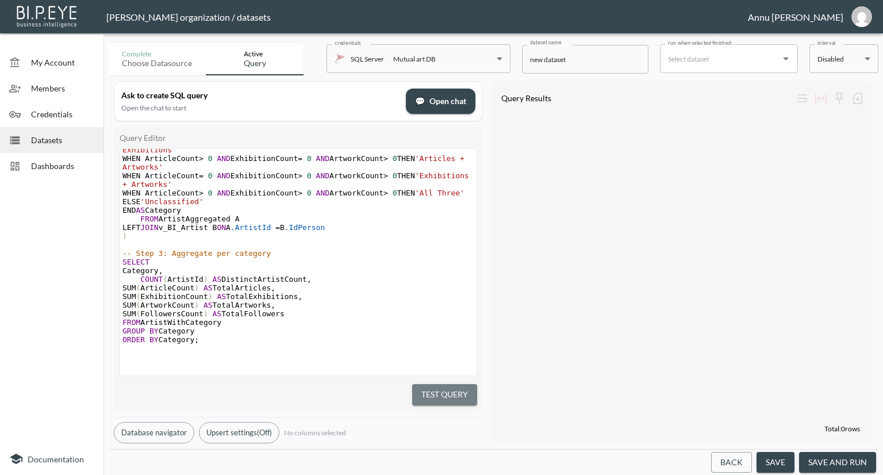
drag, startPoint x: 464, startPoint y: 390, endPoint x: 514, endPoint y: 329, distance: 78.8
click at [464, 389] on button "Test Query" at bounding box center [444, 394] width 65 height 21
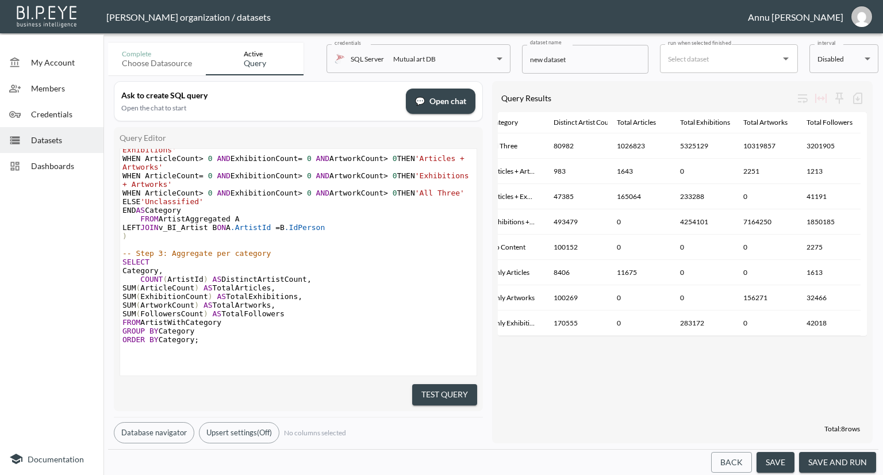
scroll to position [0, 5]
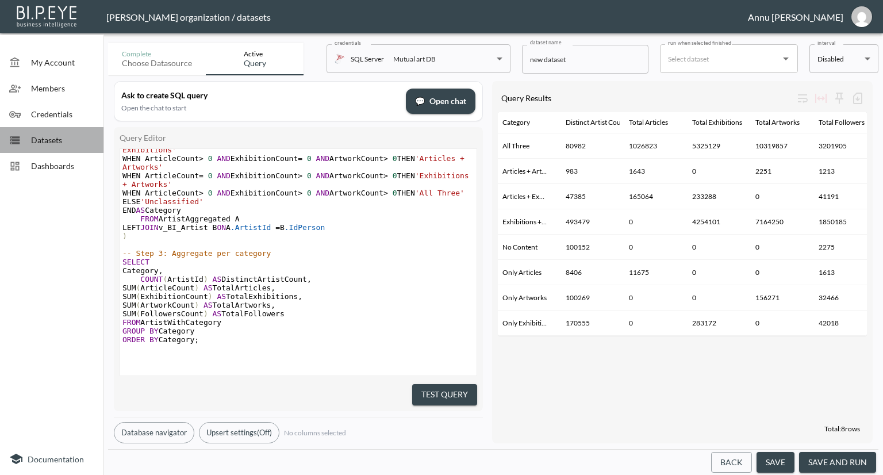
click at [60, 145] on span "Datasets" at bounding box center [62, 140] width 63 height 12
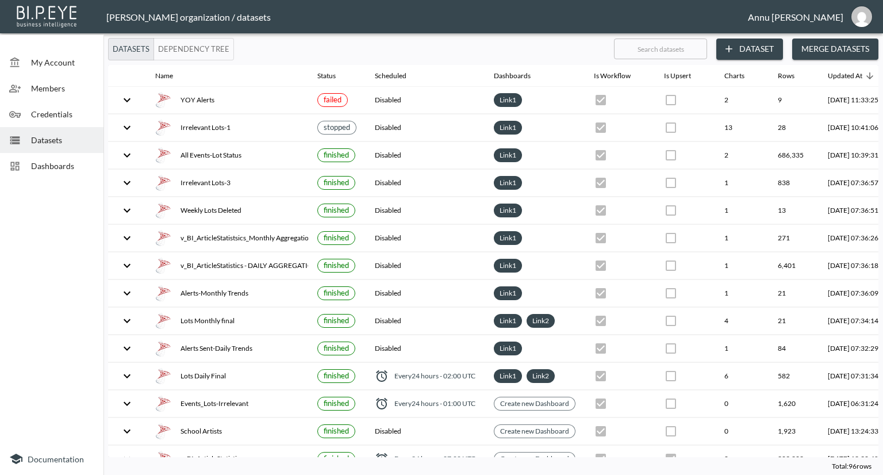
click at [55, 168] on span "Dashboards" at bounding box center [62, 166] width 63 height 12
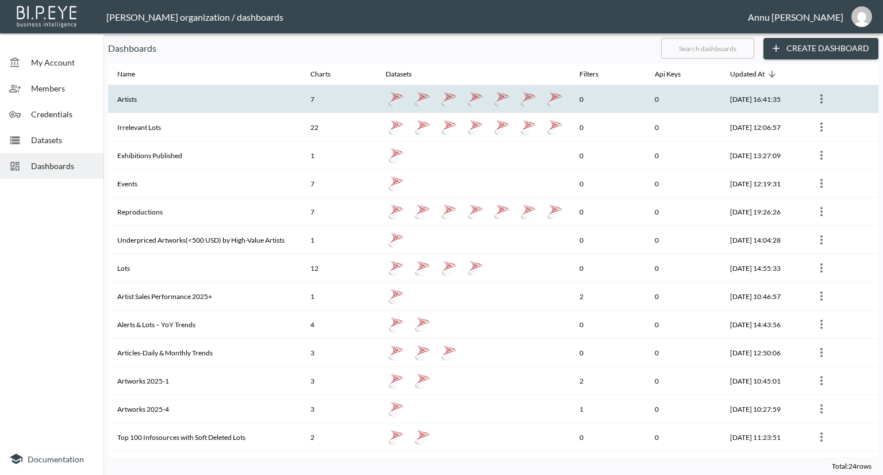
click at [184, 100] on th "Artists" at bounding box center [204, 99] width 193 height 28
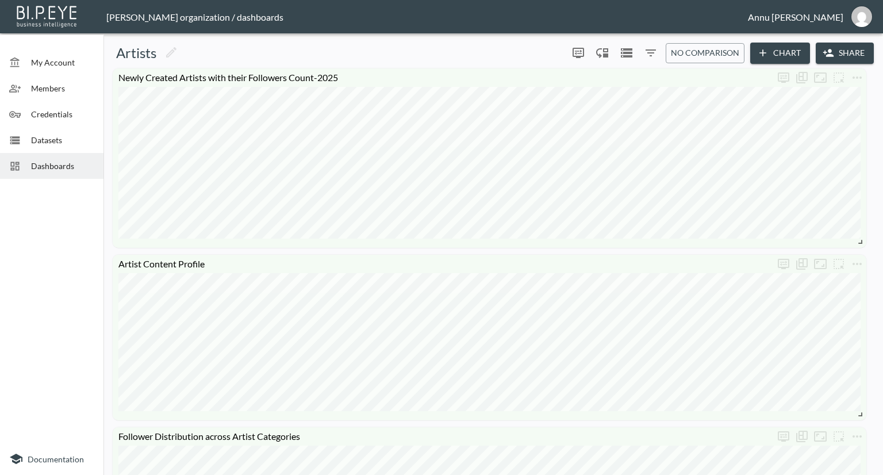
scroll to position [230, 0]
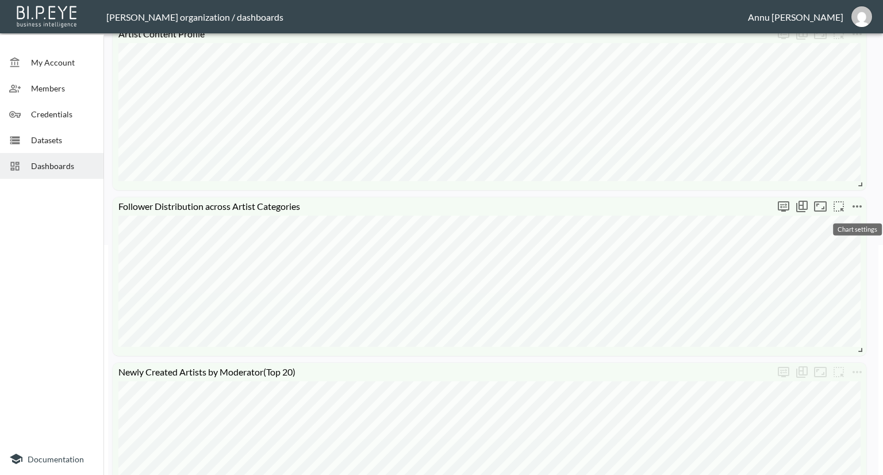
click at [857, 207] on icon "more" at bounding box center [857, 206] width 14 height 14
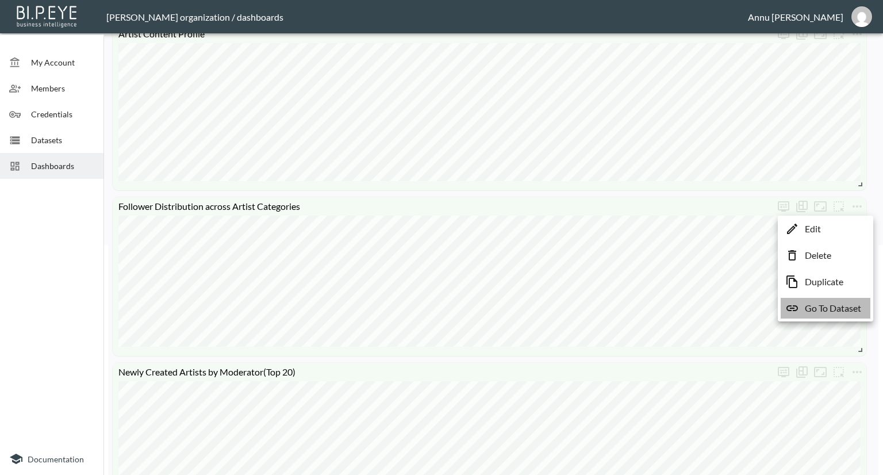
click at [816, 307] on p "Go To Dataset" at bounding box center [833, 308] width 56 height 14
